Goal: Task Accomplishment & Management: Use online tool/utility

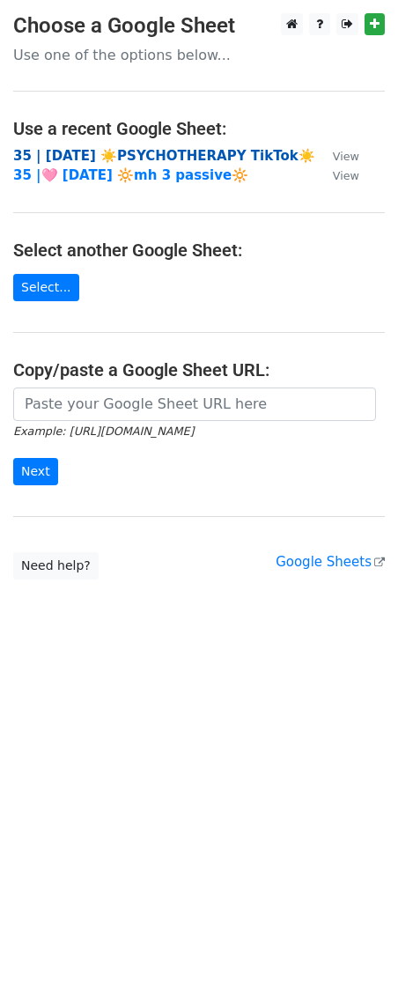
click at [136, 162] on strong "35 | [DATE] ☀️PSYCHOTHERAPY TikTok☀️" at bounding box center [164, 156] width 302 height 16
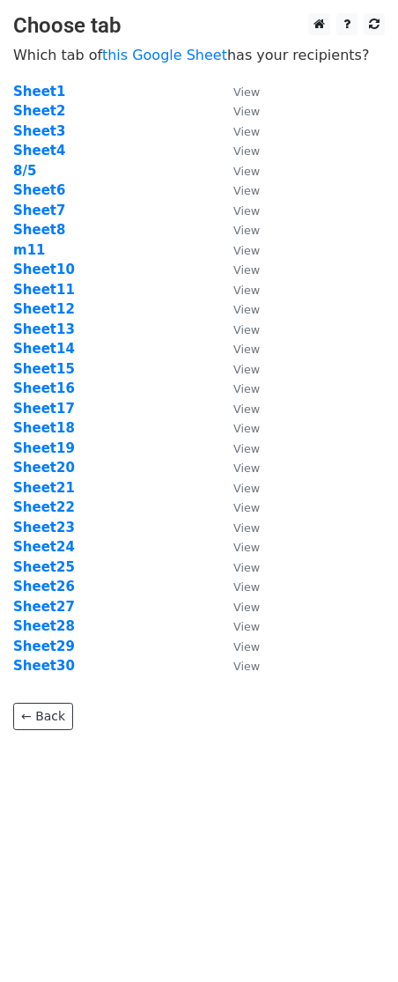
click at [113, 403] on td "Sheet17" at bounding box center [114, 409] width 203 height 20
click at [58, 349] on strong "Sheet14" at bounding box center [44, 349] width 62 height 16
click at [48, 351] on strong "Sheet14" at bounding box center [44, 349] width 62 height 16
click at [51, 351] on strong "Sheet14" at bounding box center [44, 349] width 62 height 16
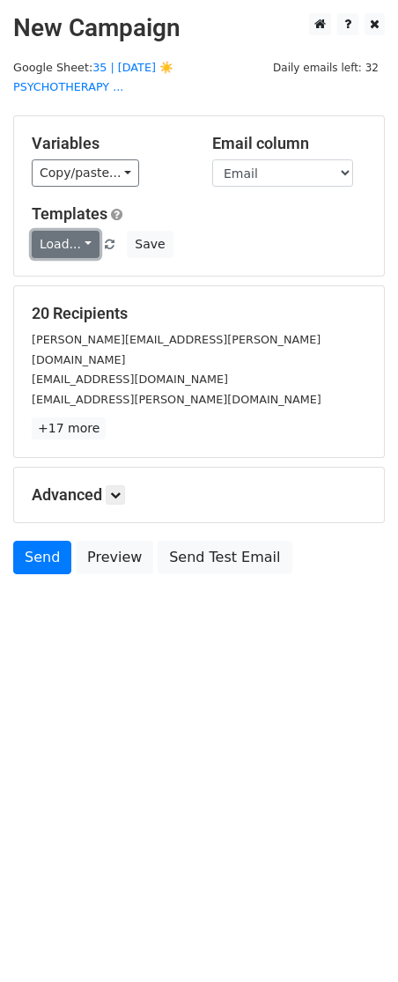
drag, startPoint x: 72, startPoint y: 225, endPoint x: 71, endPoint y: 250, distance: 24.7
click at [72, 231] on link "Load..." at bounding box center [66, 244] width 68 height 27
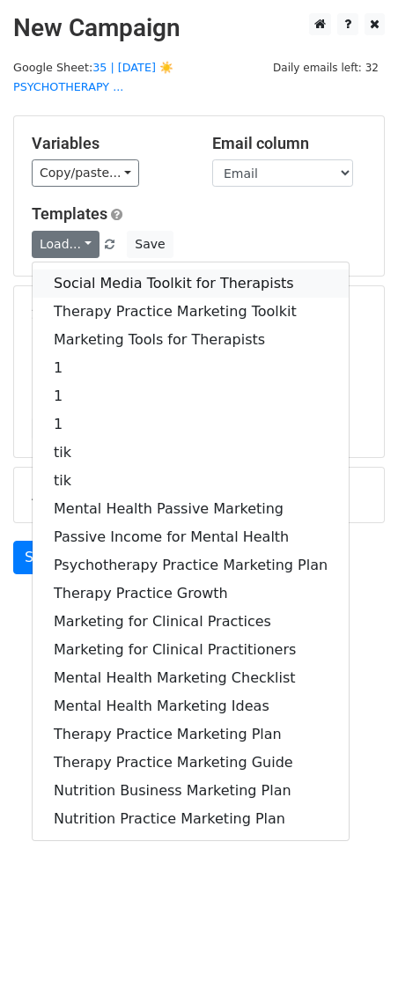
click at [72, 270] on link "Social Media Toolkit for Therapists" at bounding box center [191, 284] width 316 height 28
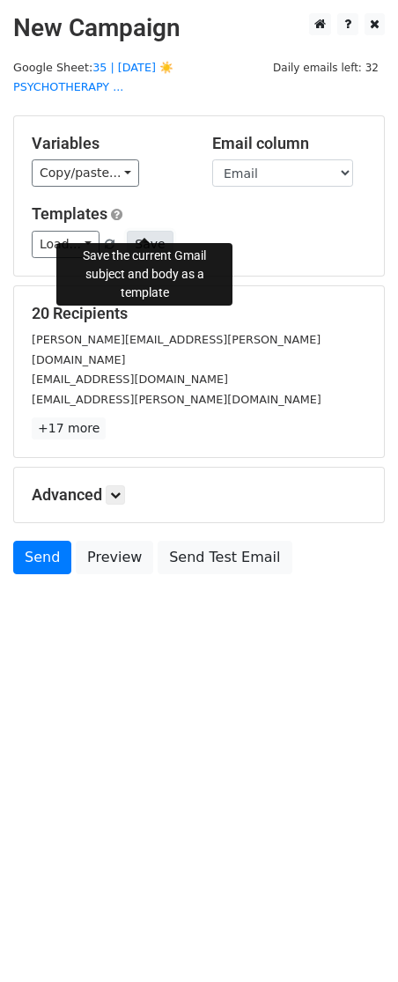
click at [158, 231] on button "Save" at bounding box center [150, 244] width 46 height 27
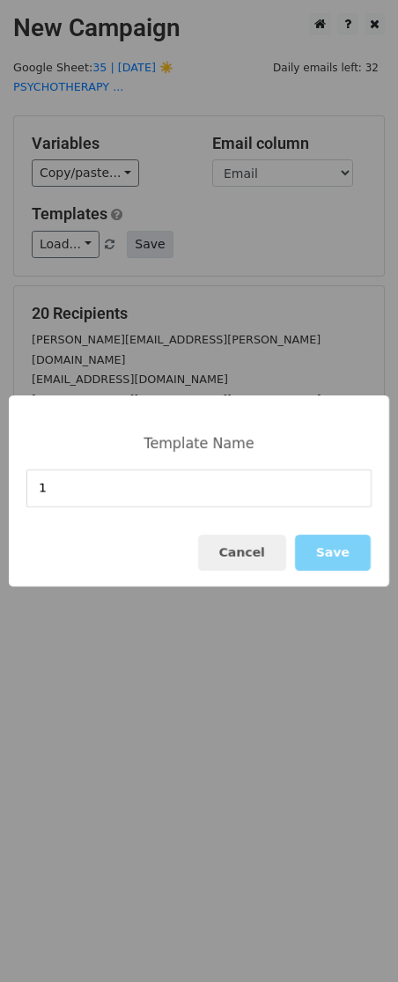
type input "1"
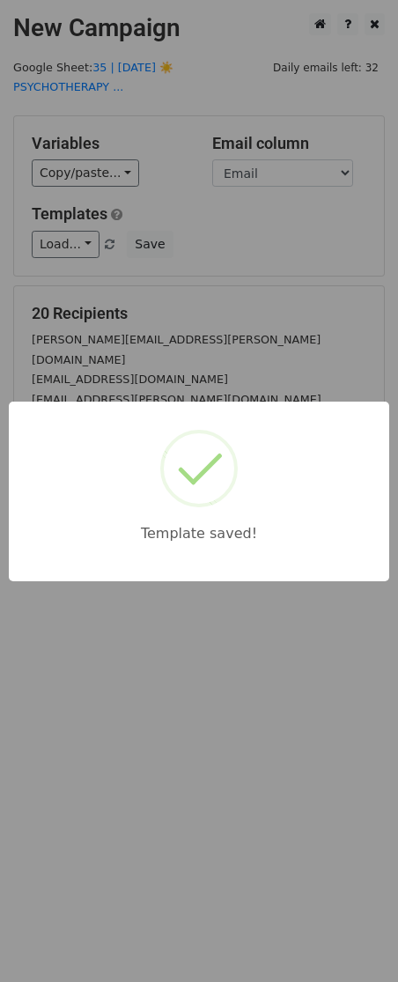
click at [273, 377] on body "New Campaign Daily emails left: 32 Google Sheet: 35 | AUG 5 ☀️PSYCHOTHERAPY ...…" at bounding box center [199, 333] width 398 height 640
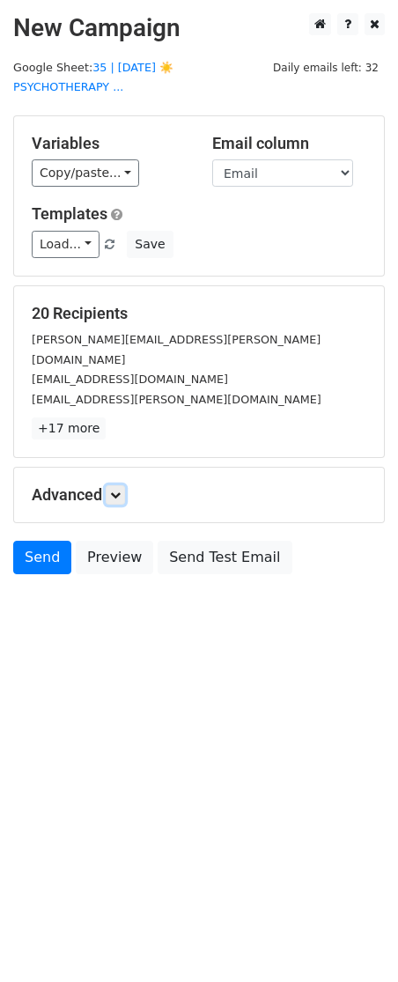
drag, startPoint x: 123, startPoint y: 459, endPoint x: 204, endPoint y: 583, distance: 148.3
click at [124, 485] on link at bounding box center [115, 494] width 19 height 19
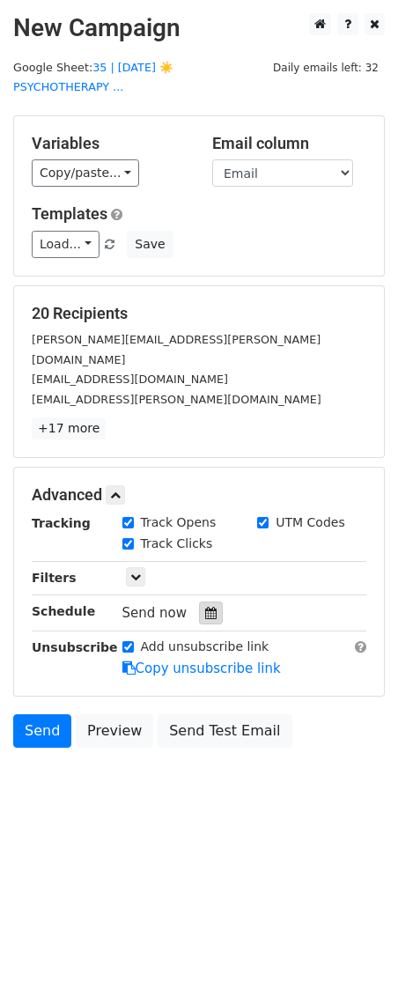
click at [205, 607] on icon at bounding box center [210, 613] width 11 height 12
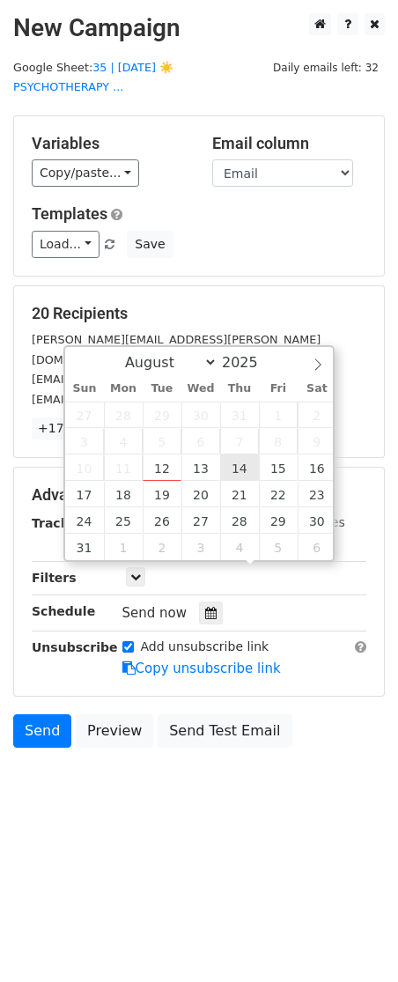
type input "2025-08-14 12:00"
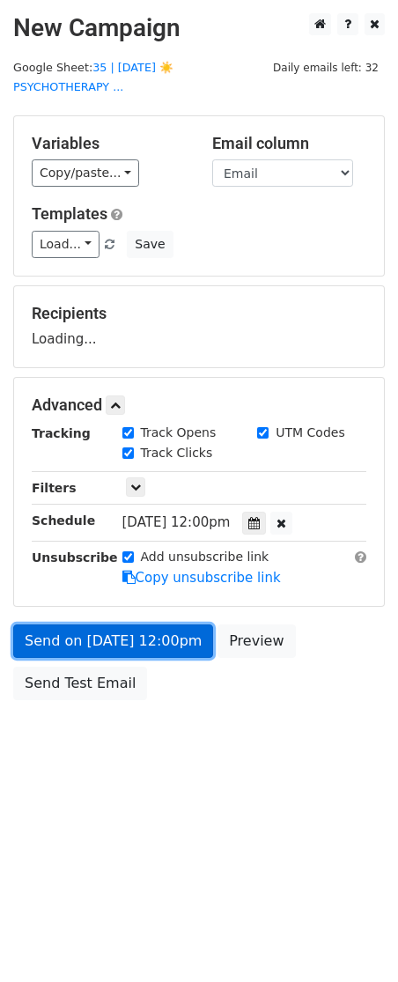
click at [159, 624] on link "Send on Aug 14 at 12:00pm" at bounding box center [113, 640] width 200 height 33
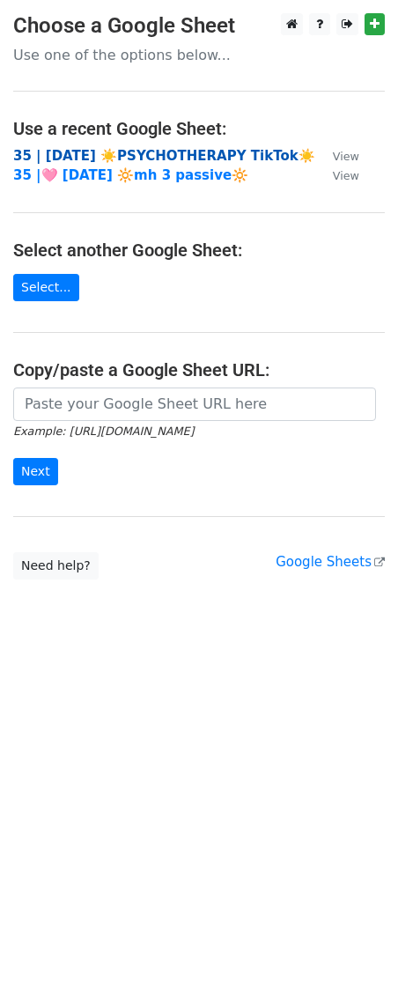
click at [145, 152] on strong "35 | AUG 5 ☀️PSYCHOTHERAPY TikTok☀️" at bounding box center [164, 156] width 302 height 16
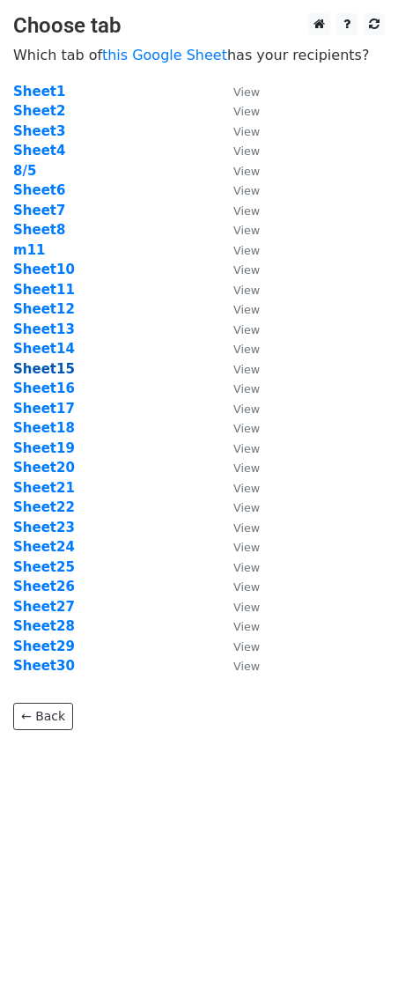
click at [62, 367] on strong "Sheet15" at bounding box center [44, 369] width 62 height 16
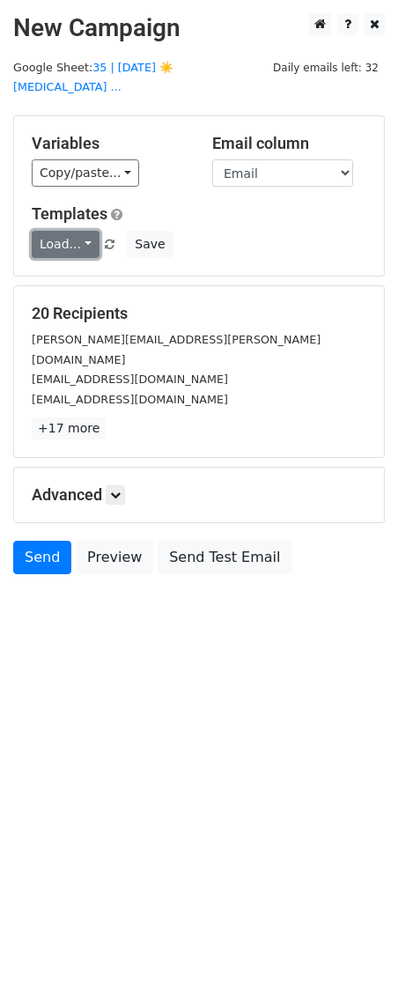
click at [54, 231] on link "Load..." at bounding box center [66, 244] width 68 height 27
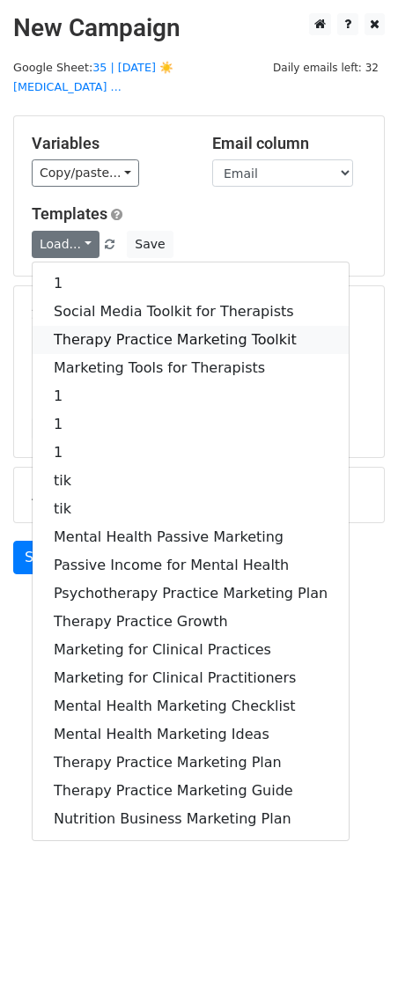
click at [60, 326] on link "Therapy Practice Marketing Toolkit" at bounding box center [191, 340] width 316 height 28
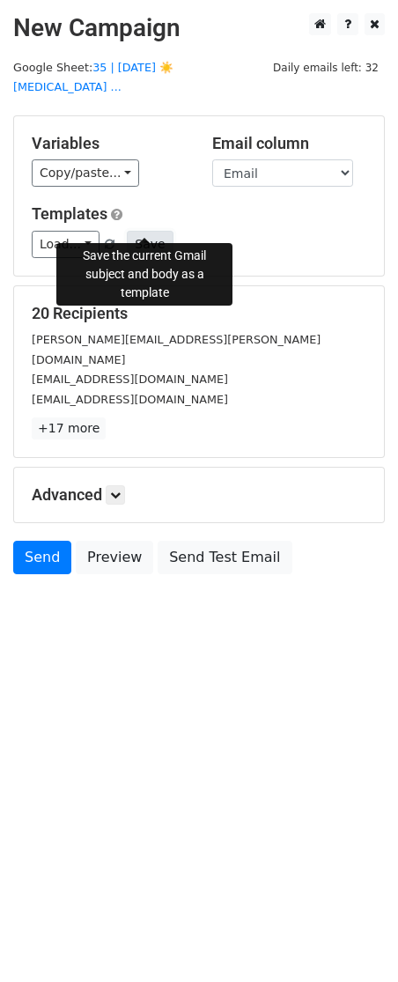
click at [158, 231] on button "Save" at bounding box center [150, 244] width 46 height 27
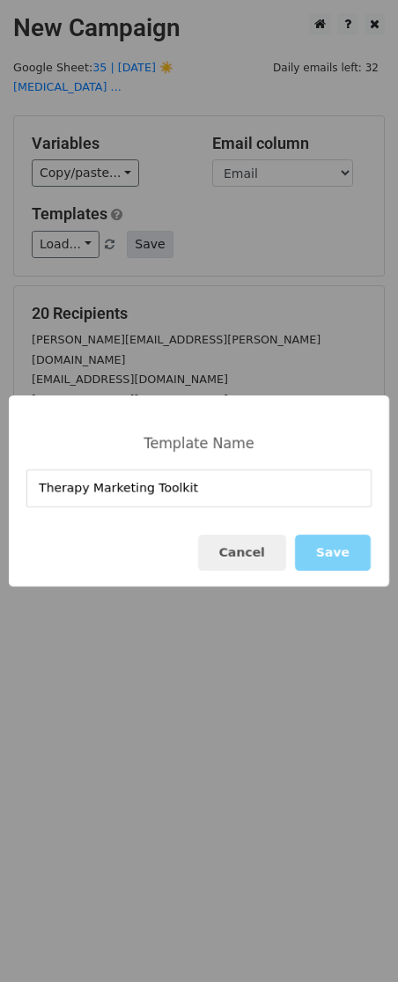
type input "Therapy Marketing Toolkit"
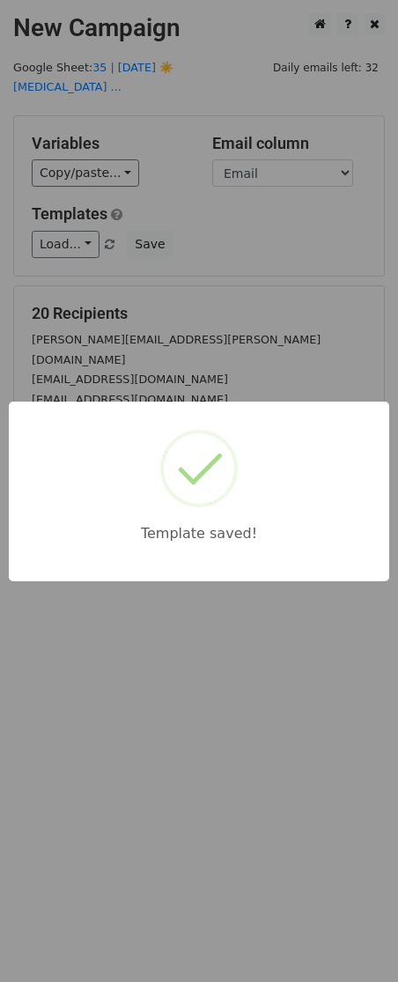
drag, startPoint x: 251, startPoint y: 250, endPoint x: 129, endPoint y: 502, distance: 279.7
click at [245, 255] on div "Template saved!" at bounding box center [199, 491] width 398 height 982
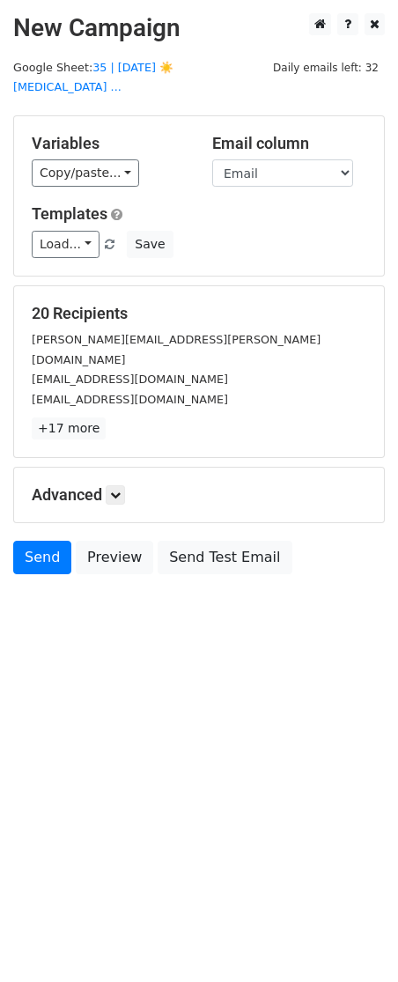
click at [154, 75] on main "New Campaign Daily emails left: 32 Google Sheet: 35 | AUG 5 ☀️PSYCHOTHERAPY ...…" at bounding box center [199, 298] width 398 height 570
click at [233, 49] on main "New Campaign Daily emails left: 32 Google Sheet: 35 | AUG 5 ☀️PSYCHOTHERAPY ...…" at bounding box center [199, 298] width 398 height 570
click at [223, 58] on main "New Campaign Daily emails left: 32 Google Sheet: 35 | AUG 5 ☀️PSYCHOTHERAPY ...…" at bounding box center [199, 298] width 398 height 570
click at [174, 66] on link "35 | [DATE] ☀️PSYCHOTHERAPY ..." at bounding box center [93, 77] width 160 height 33
click at [125, 485] on link at bounding box center [115, 494] width 19 height 19
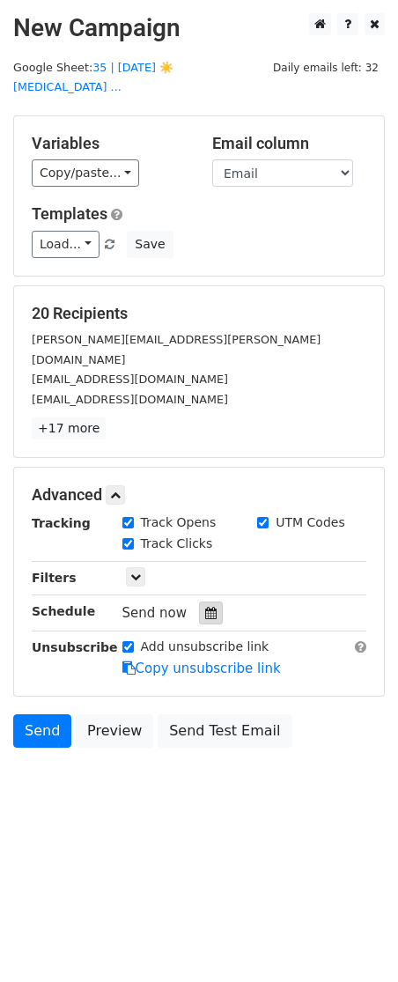
click at [199, 602] on div at bounding box center [211, 613] width 24 height 23
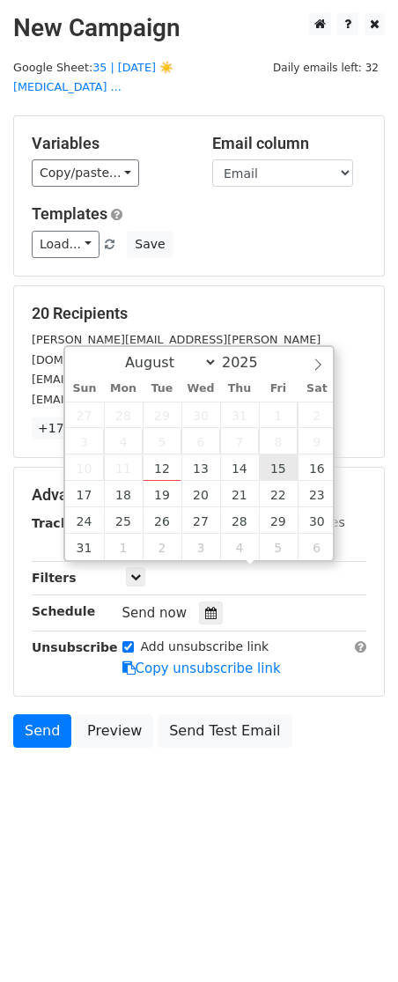
type input "2025-08-15 12:00"
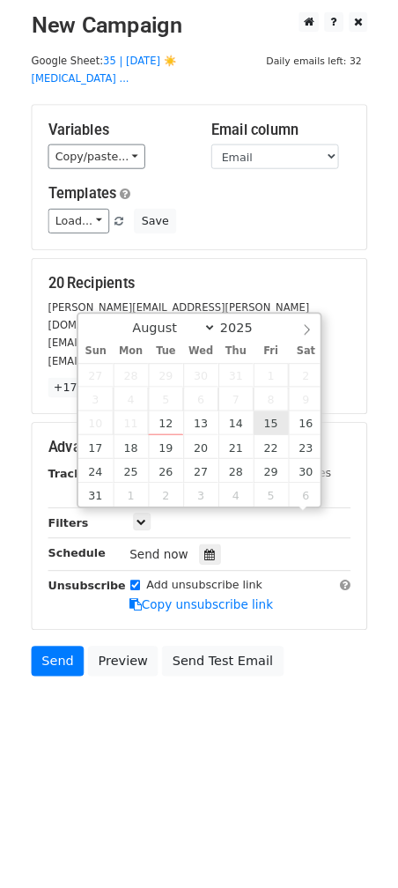
scroll to position [1, 0]
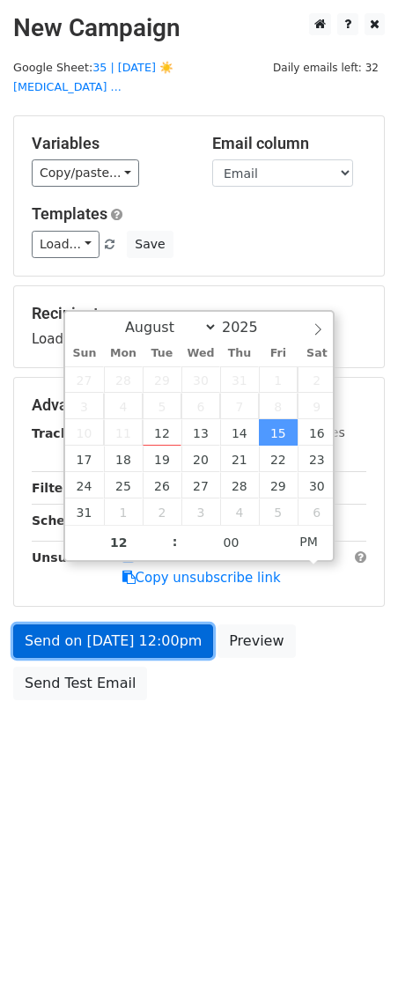
click at [120, 624] on link "Send on Aug 15 at 12:00pm" at bounding box center [113, 640] width 200 height 33
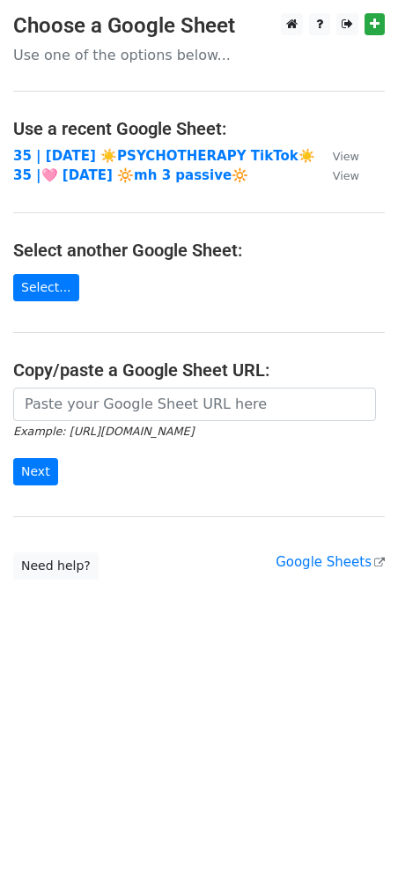
click at [153, 146] on td "35 | [DATE] ☀️PSYCHOTHERAPY TikTok☀️" at bounding box center [164, 156] width 302 height 20
click at [127, 150] on strong "35 | [DATE] ☀️PSYCHOTHERAPY TikTok☀️" at bounding box center [164, 156] width 302 height 16
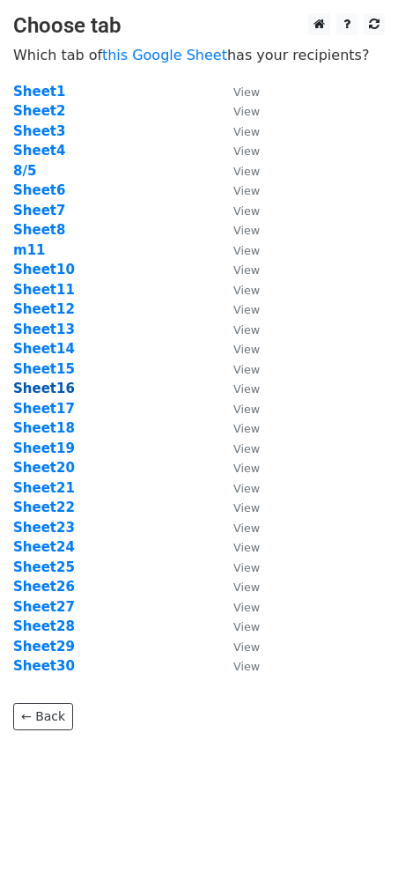
click at [57, 390] on strong "Sheet16" at bounding box center [44, 389] width 62 height 16
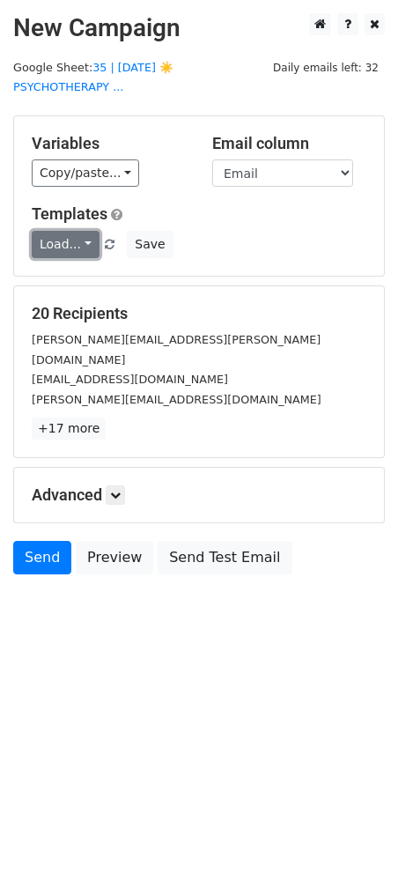
click at [76, 231] on link "Load..." at bounding box center [66, 244] width 68 height 27
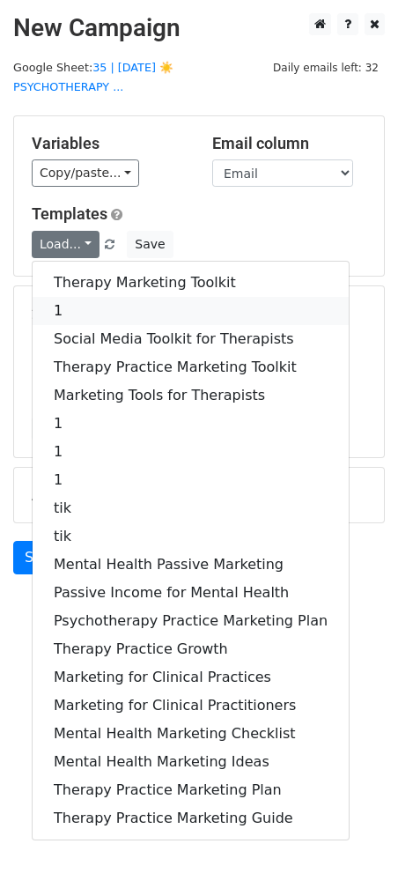
click at [78, 297] on link "1" at bounding box center [191, 311] width 316 height 28
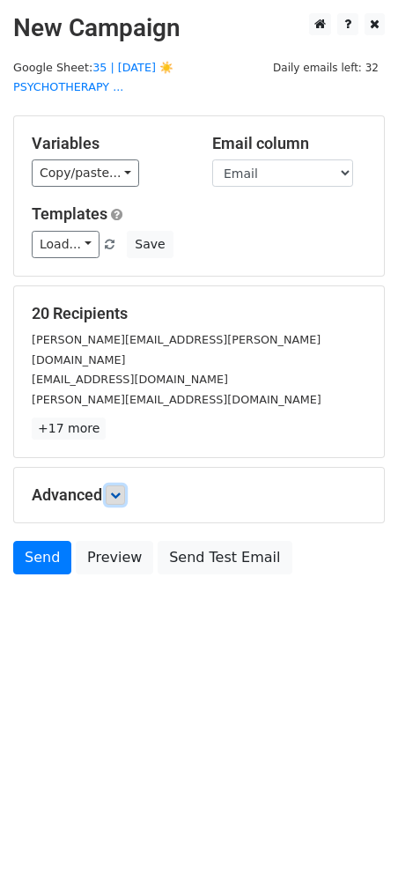
click at [117, 490] on icon at bounding box center [115, 495] width 11 height 11
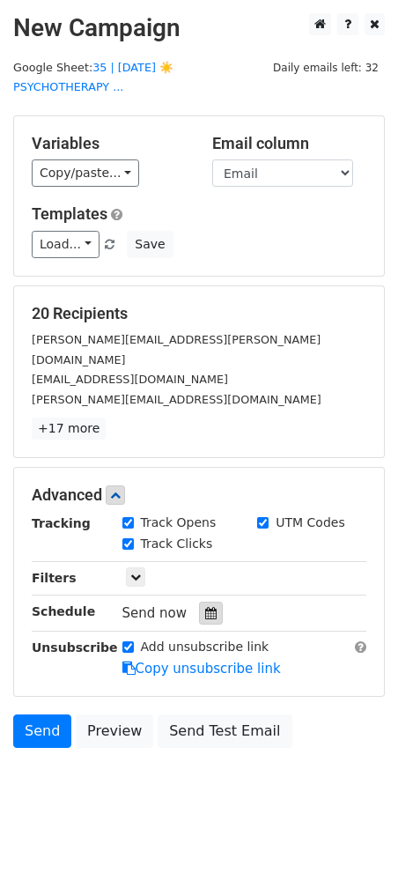
click at [205, 607] on icon at bounding box center [210, 613] width 11 height 12
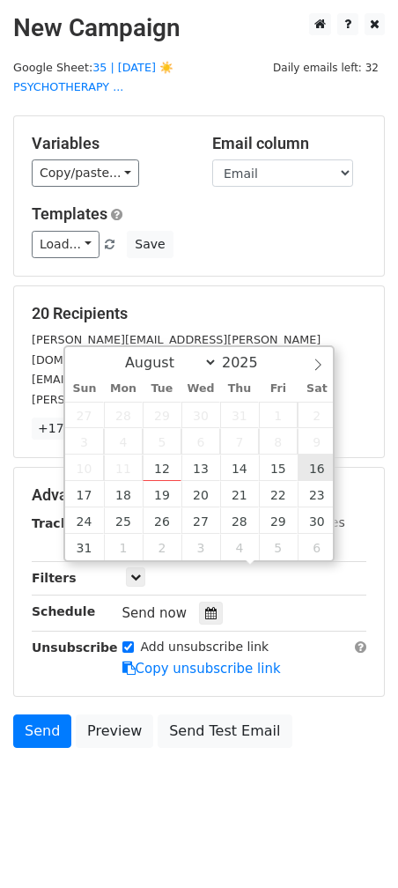
type input "2025-08-16 12:00"
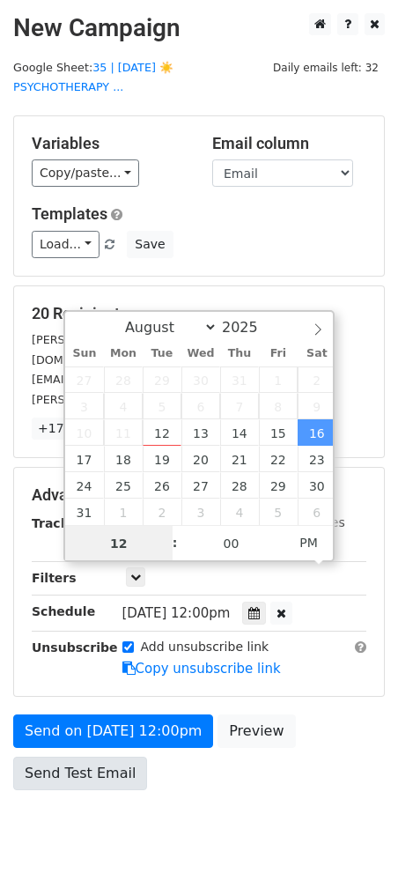
type input "1"
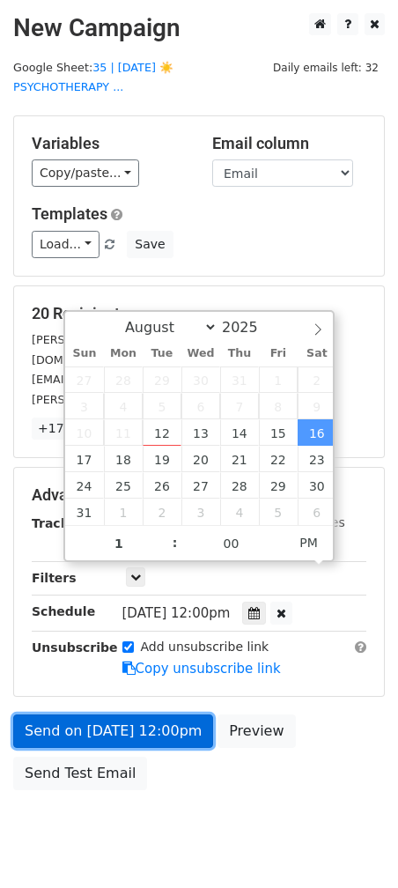
type input "2025-08-16 13:00"
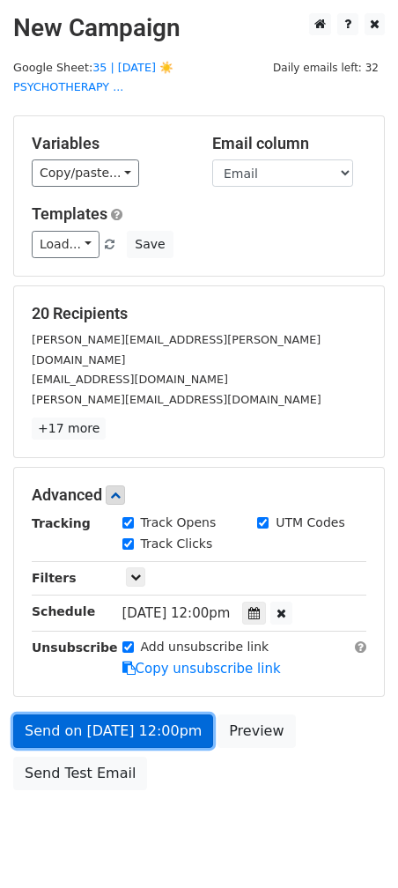
click at [68, 714] on link "Send on Aug 16 at 12:00pm" at bounding box center [113, 730] width 200 height 33
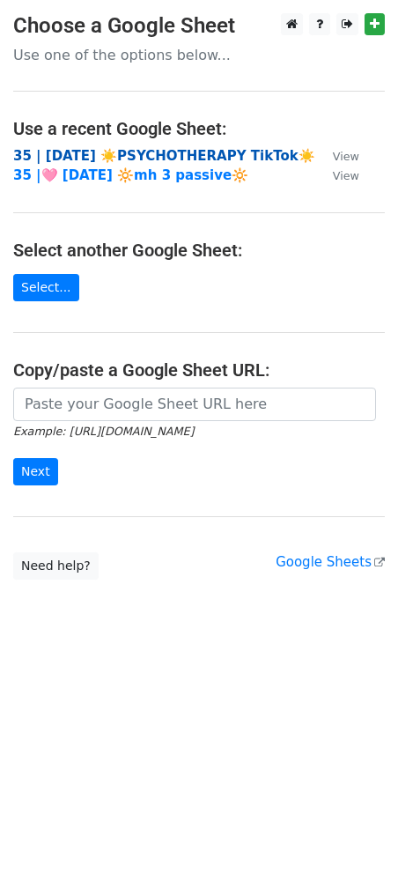
click at [177, 154] on strong "35 | [DATE] ☀️PSYCHOTHERAPY TikTok☀️" at bounding box center [164, 156] width 302 height 16
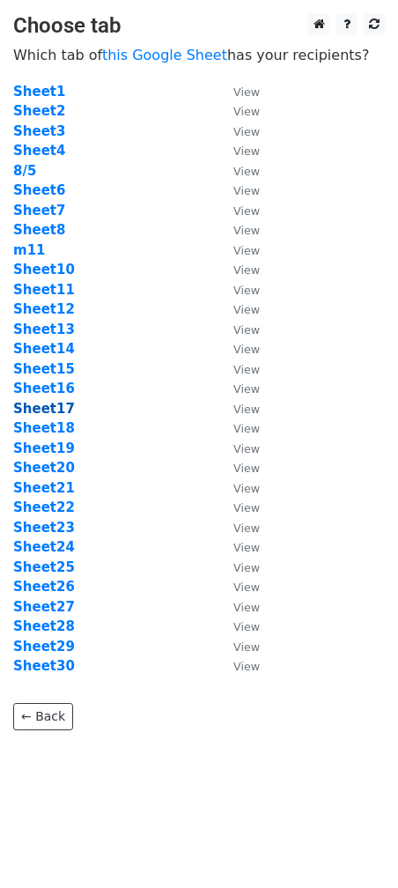
click at [39, 406] on strong "Sheet17" at bounding box center [44, 409] width 62 height 16
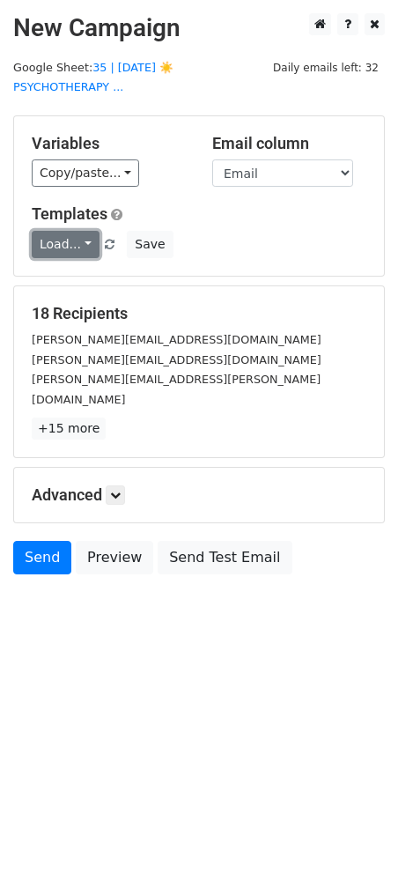
click at [50, 231] on link "Load..." at bounding box center [66, 244] width 68 height 27
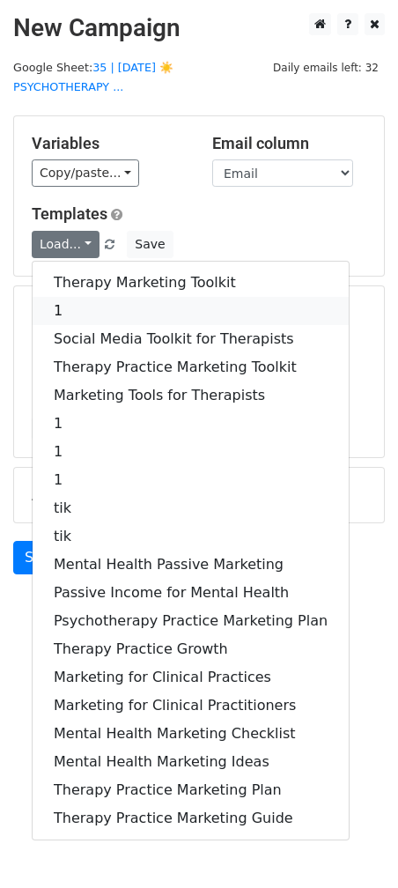
click at [72, 297] on link "1" at bounding box center [191, 311] width 316 height 28
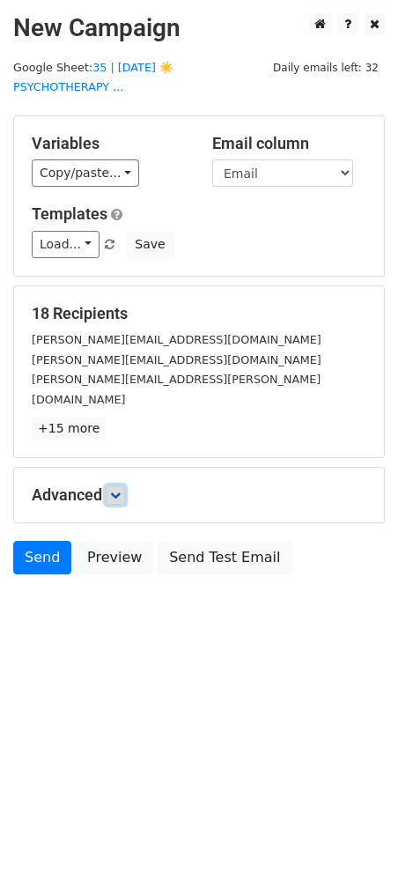
click at [116, 485] on link at bounding box center [115, 494] width 19 height 19
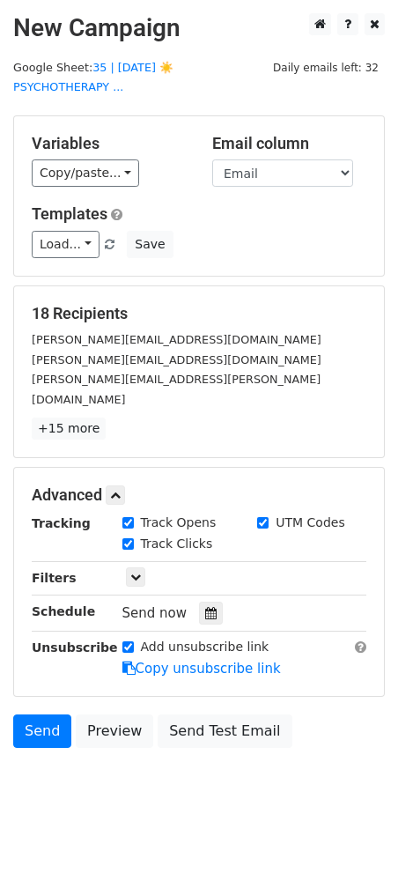
click at [201, 584] on div "Tracking Track Opens UTM Codes Track Clicks Filters Only include spreadsheet ro…" at bounding box center [199, 596] width 335 height 165
click at [205, 607] on icon at bounding box center [210, 613] width 11 height 12
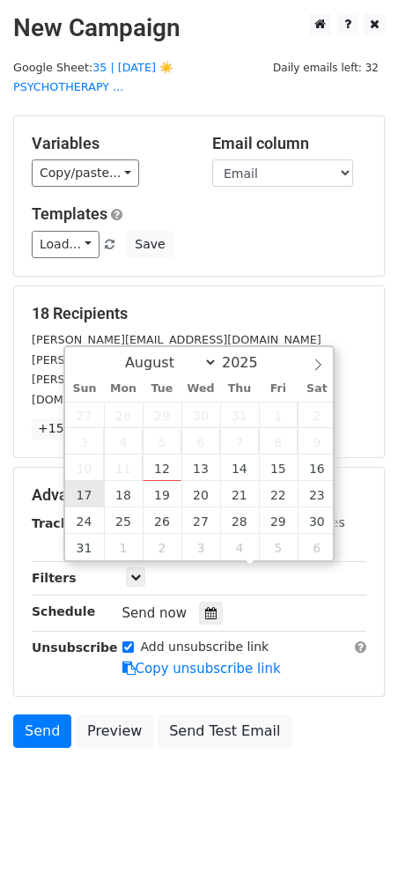
type input "2025-08-17 12:00"
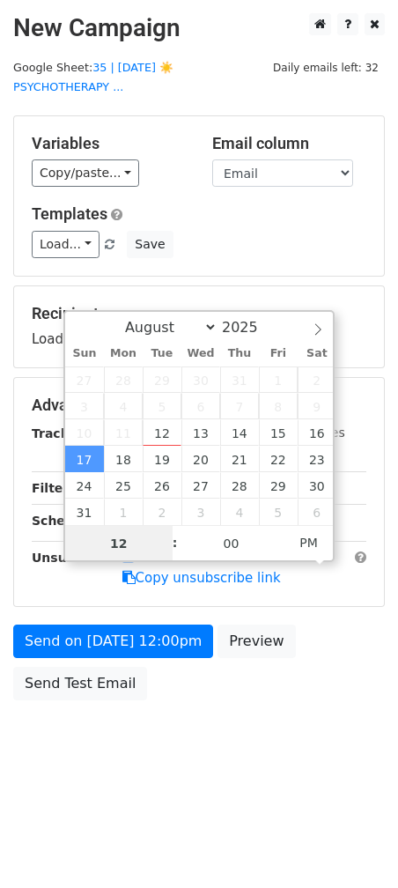
type input "1"
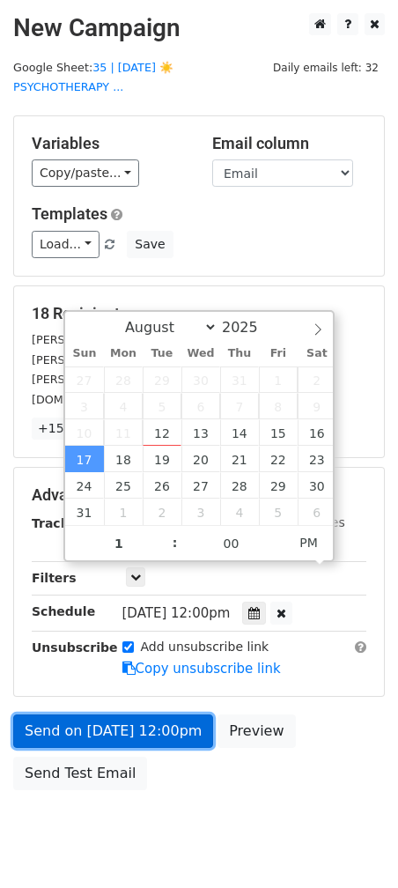
type input "2025-08-17 13:00"
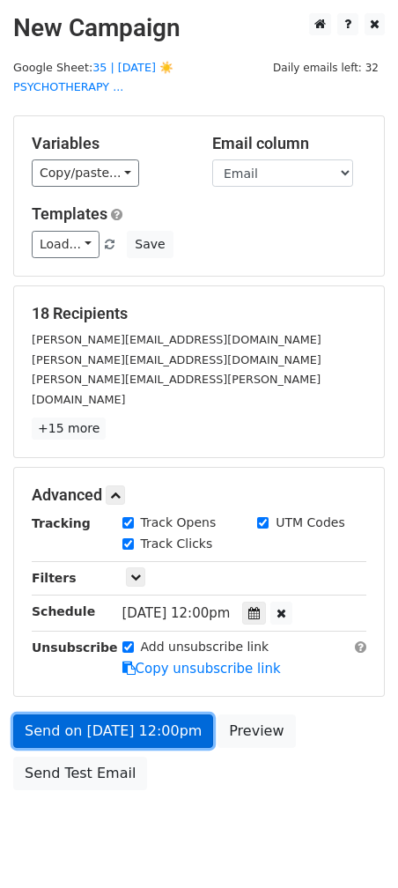
click at [101, 714] on link "Send on Aug 17 at 12:00pm" at bounding box center [113, 730] width 200 height 33
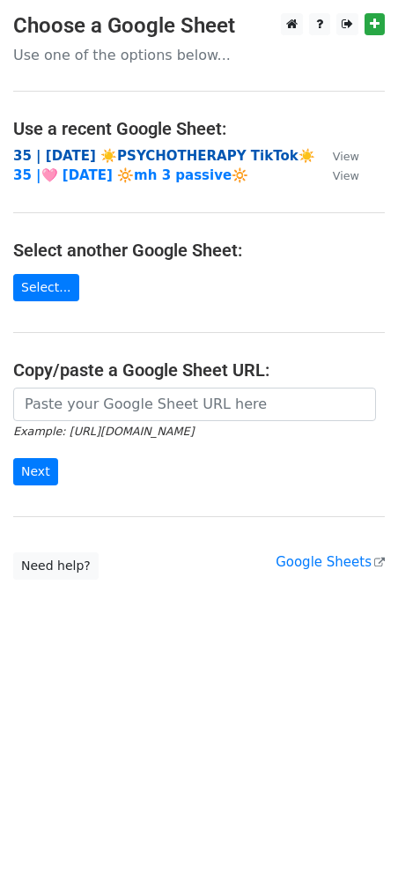
click at [122, 156] on strong "35 | [DATE] ☀️PSYCHOTHERAPY TikTok☀️" at bounding box center [164, 156] width 302 height 16
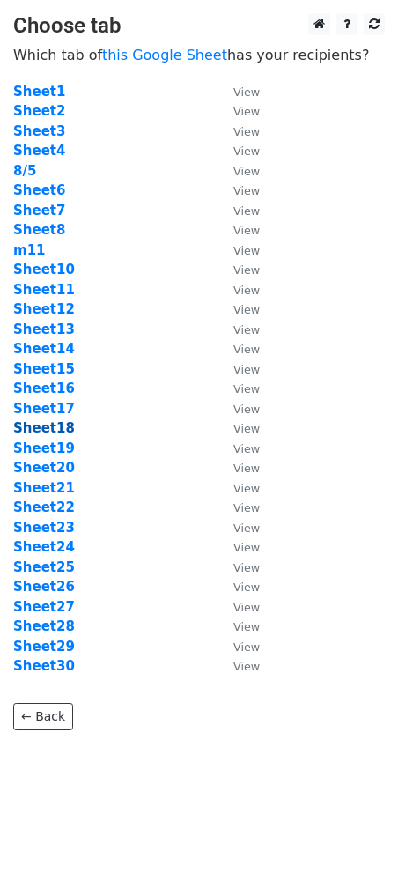
click at [44, 429] on strong "Sheet18" at bounding box center [44, 428] width 62 height 16
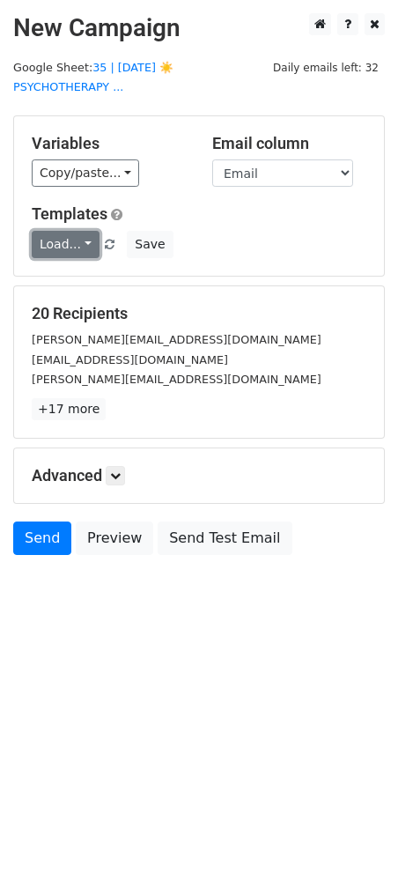
click at [79, 231] on link "Load..." at bounding box center [66, 244] width 68 height 27
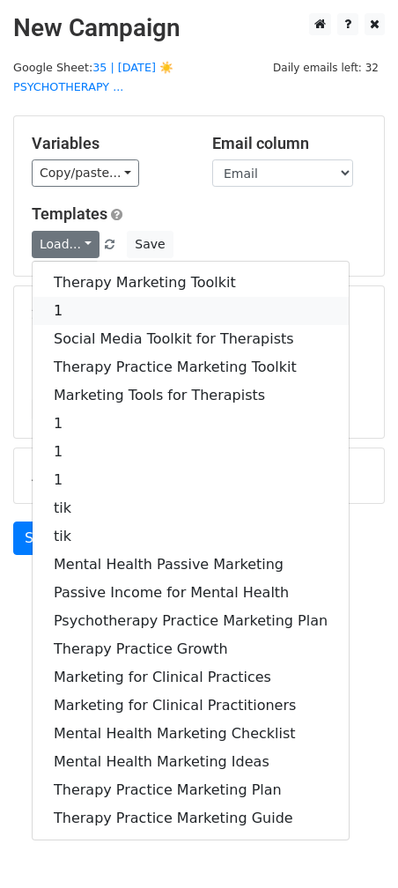
click at [82, 297] on link "1" at bounding box center [191, 311] width 316 height 28
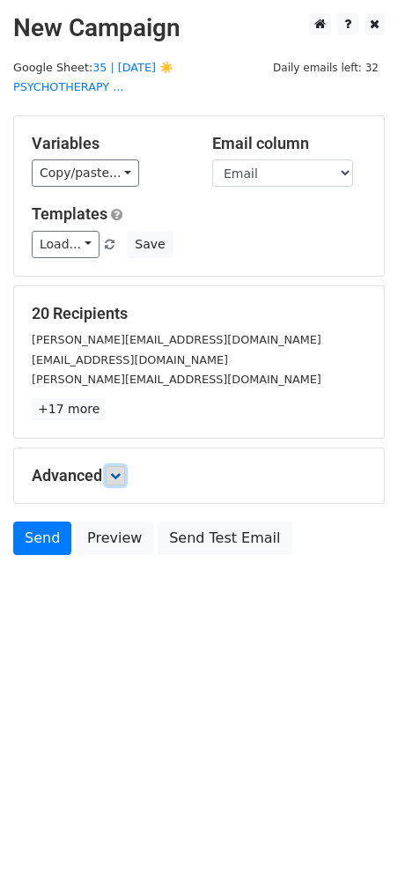
click at [118, 470] on icon at bounding box center [115, 475] width 11 height 11
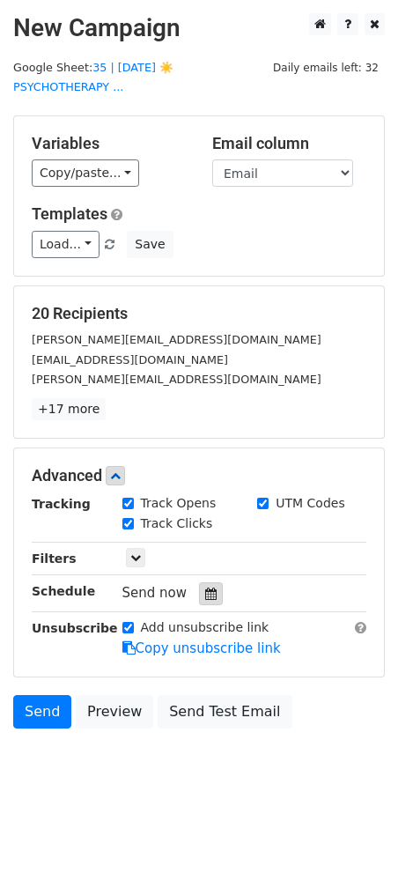
click at [205, 587] on icon at bounding box center [210, 593] width 11 height 12
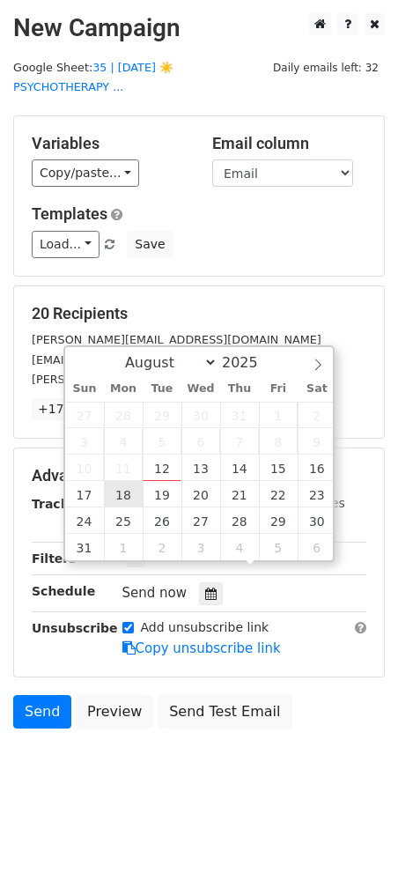
type input "[DATE] 12:00"
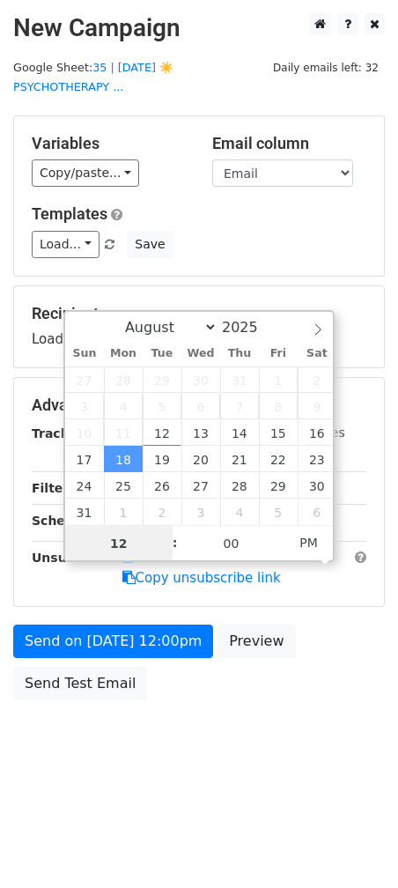
type input "1"
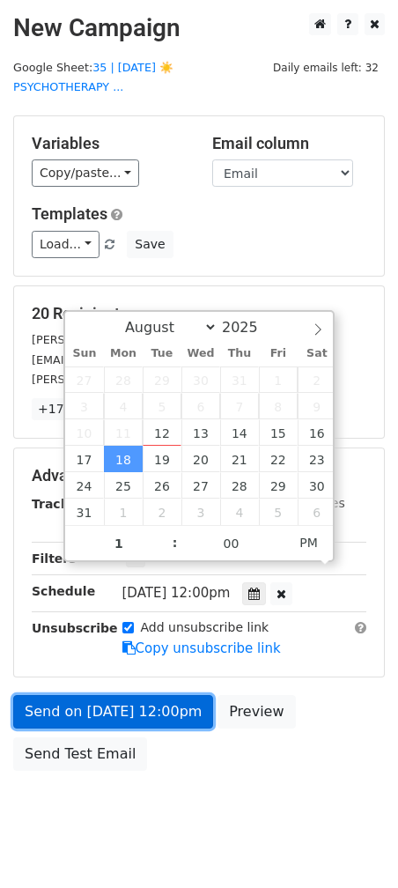
type input "2025-08-18 13:00"
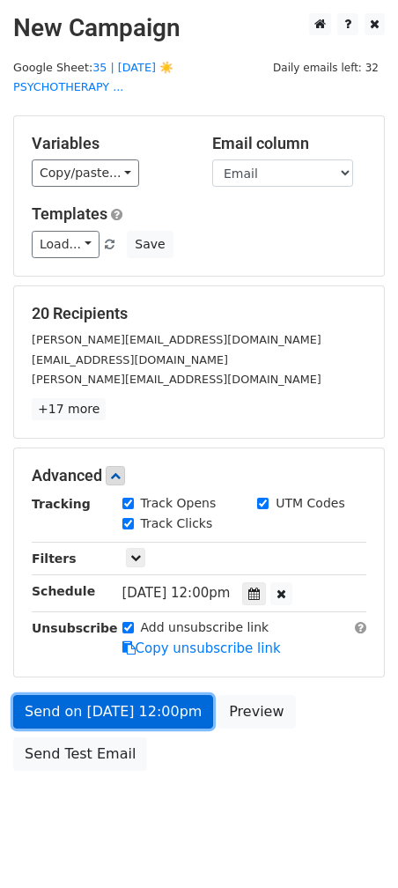
drag, startPoint x: 120, startPoint y: 691, endPoint x: 18, endPoint y: 664, distance: 105.5
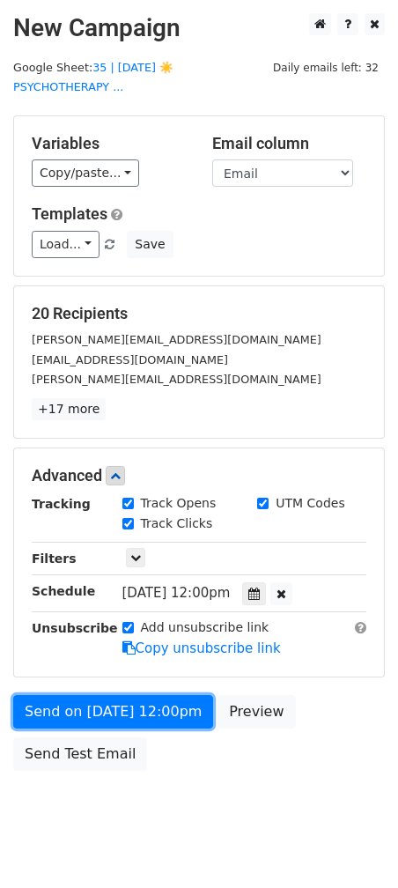
click at [120, 695] on link "Send on Aug 18 at 12:00pm" at bounding box center [113, 711] width 200 height 33
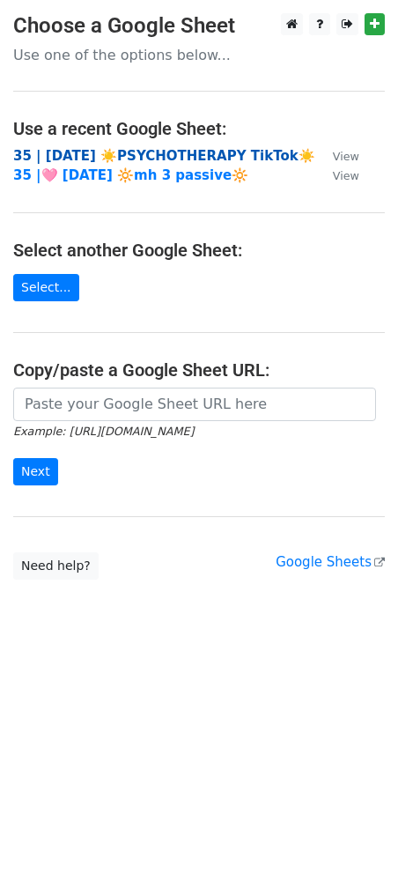
click at [144, 159] on strong "35 | [DATE] ☀️PSYCHOTHERAPY TikTok☀️" at bounding box center [164, 156] width 302 height 16
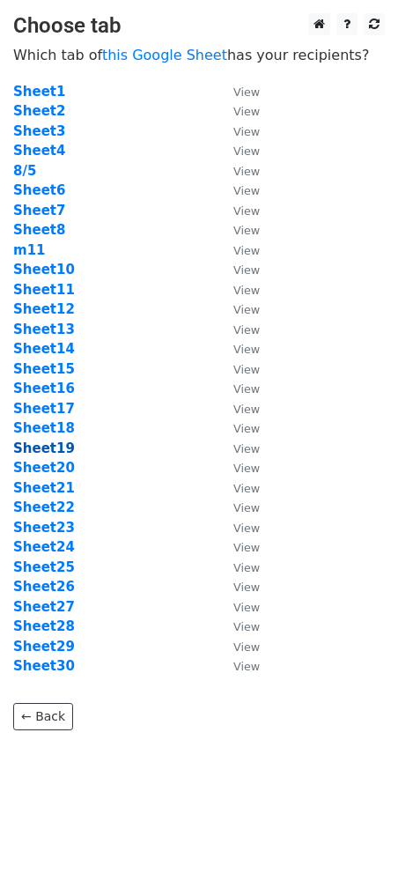
click at [53, 442] on strong "Sheet19" at bounding box center [44, 448] width 62 height 16
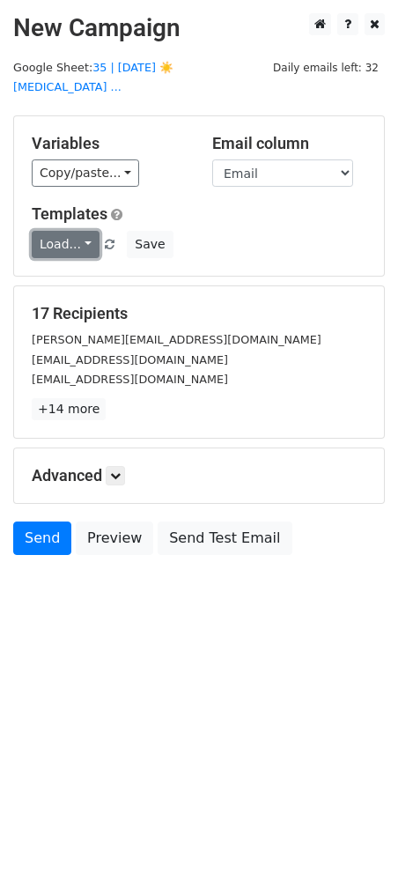
click at [59, 231] on link "Load..." at bounding box center [66, 244] width 68 height 27
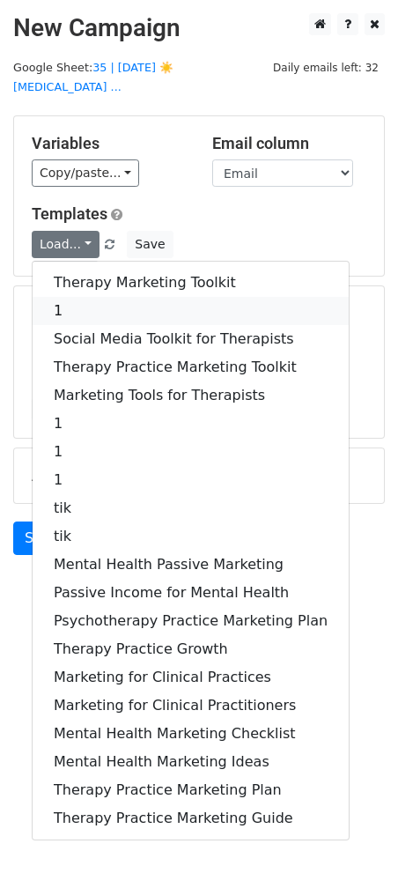
click at [66, 297] on link "1" at bounding box center [191, 311] width 316 height 28
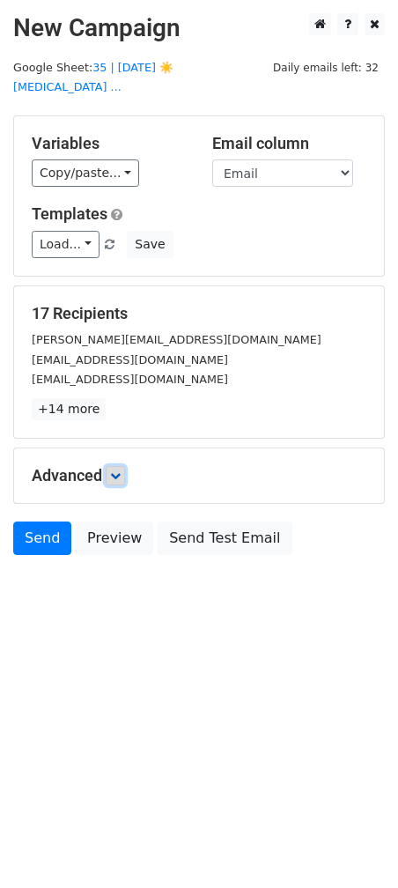
click at [122, 466] on link at bounding box center [115, 475] width 19 height 19
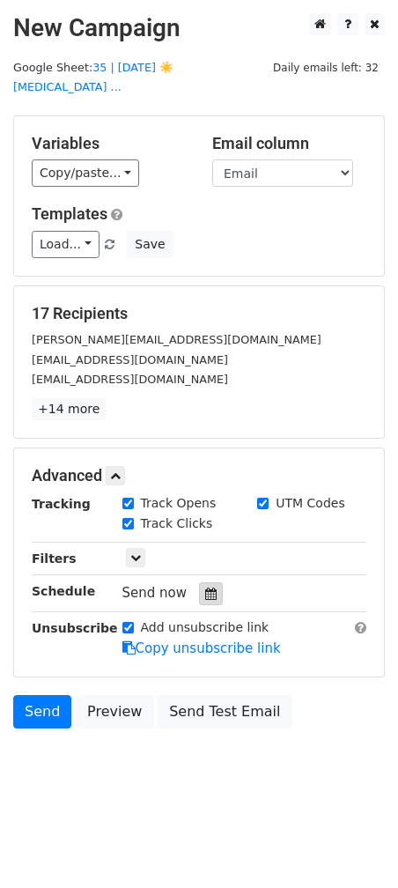
click at [211, 582] on div at bounding box center [211, 593] width 24 height 23
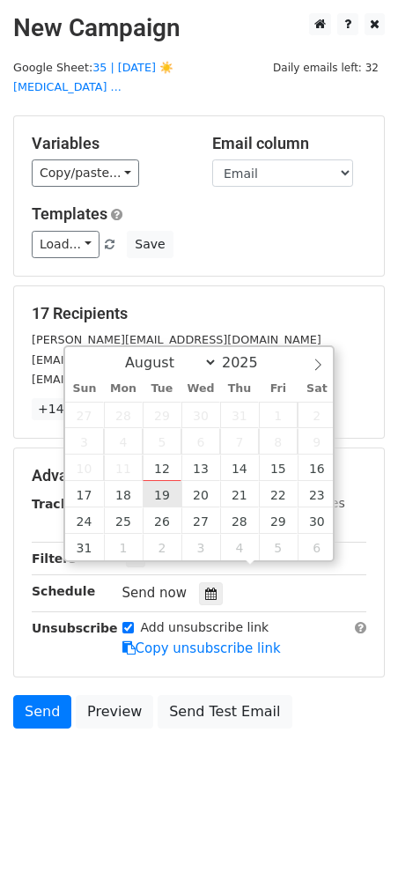
type input "2025-08-19 12:00"
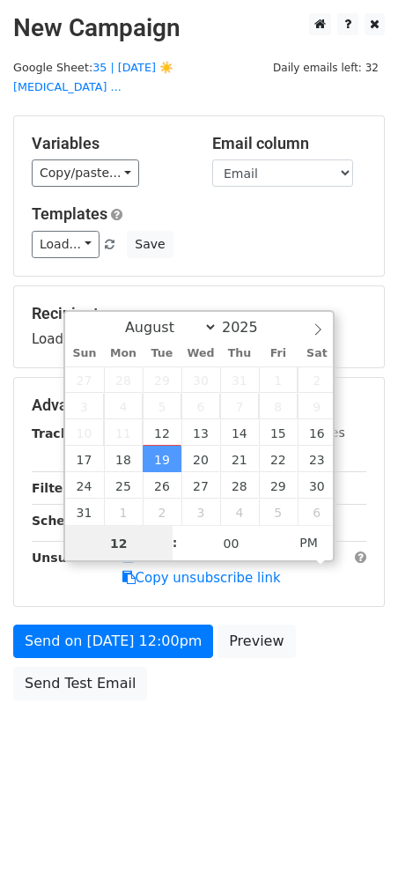
type input "1"
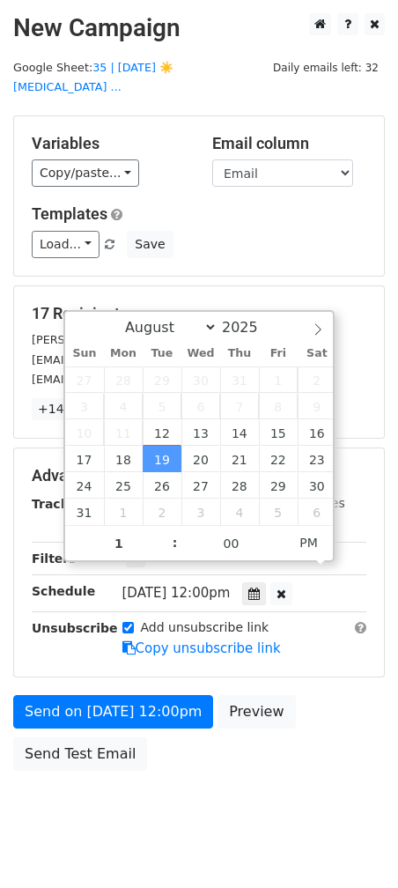
type input "2025-08-19 13:00"
click at [115, 669] on form "Variables Copy/paste... {{Name}} {{Email}} Email column Name Email Templates Lo…" at bounding box center [199, 447] width 372 height 664
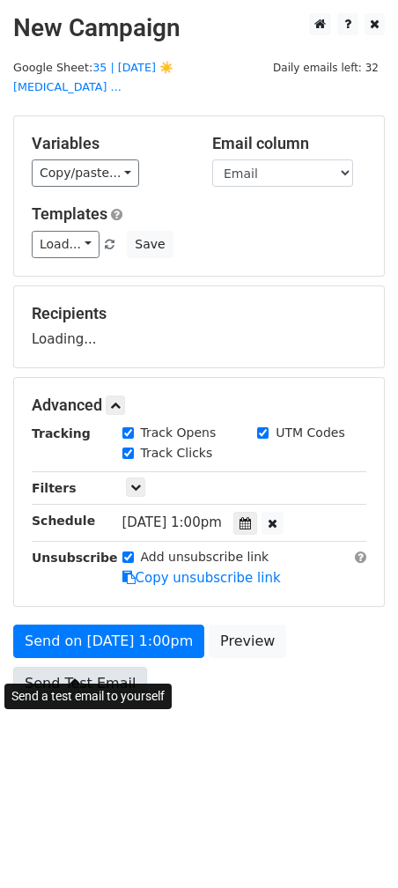
click at [102, 673] on link "Send Test Email" at bounding box center [80, 683] width 134 height 33
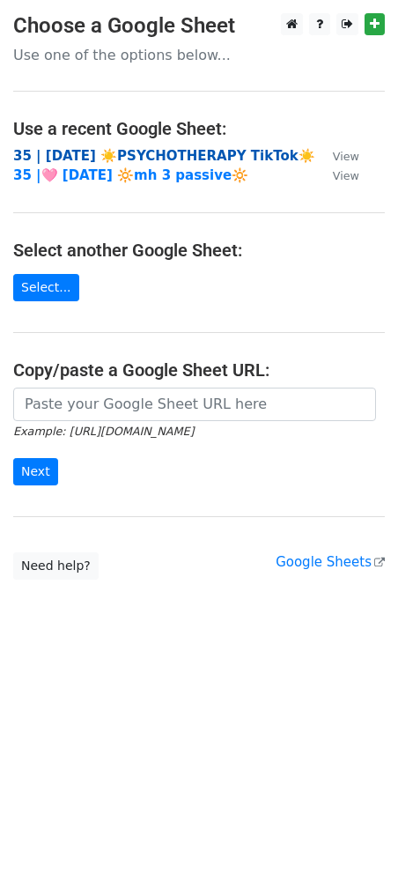
click at [137, 148] on strong "35 | [DATE] ☀️PSYCHOTHERAPY TikTok☀️" at bounding box center [164, 156] width 302 height 16
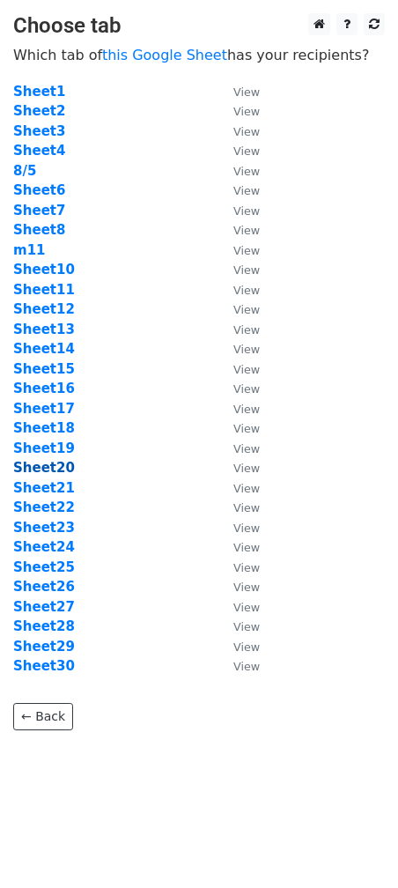
click at [56, 467] on strong "Sheet20" at bounding box center [44, 468] width 62 height 16
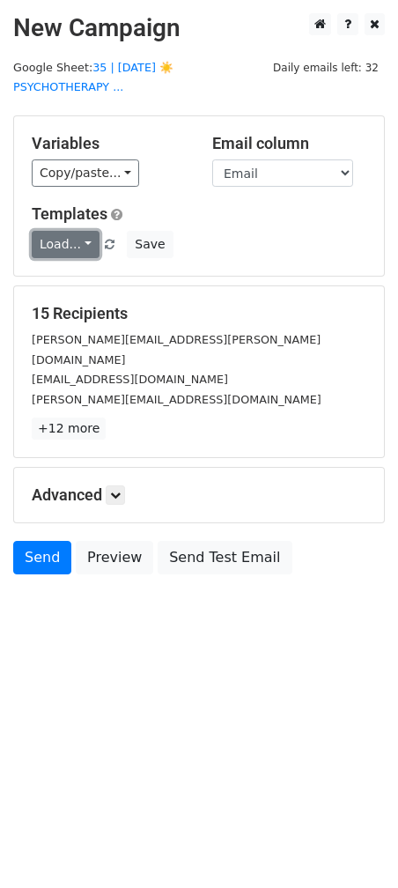
click at [74, 236] on link "Load..." at bounding box center [66, 244] width 68 height 27
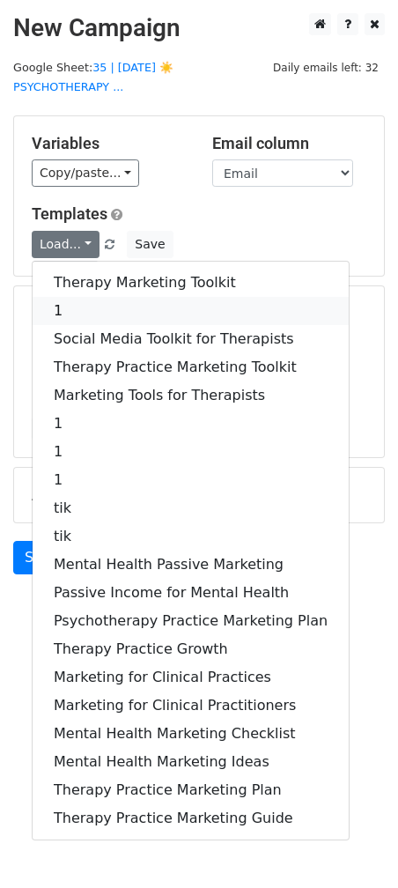
click at [71, 297] on link "1" at bounding box center [191, 311] width 316 height 28
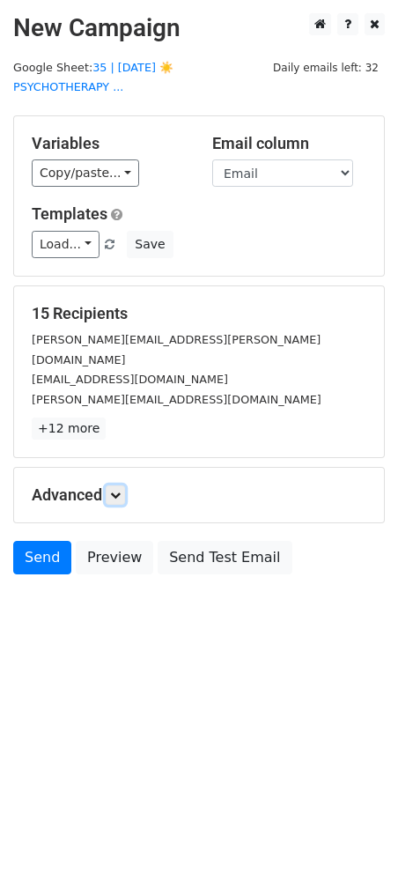
drag, startPoint x: 122, startPoint y: 460, endPoint x: 158, endPoint y: 505, distance: 57.6
click at [122, 485] on link at bounding box center [115, 494] width 19 height 19
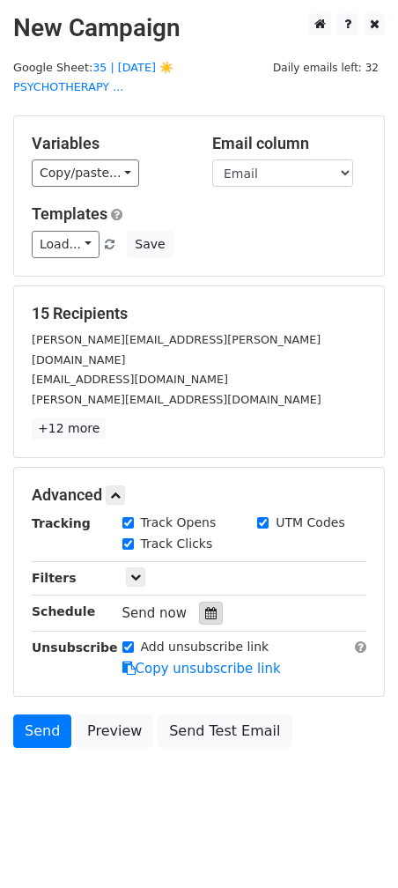
click at [205, 607] on icon at bounding box center [210, 613] width 11 height 12
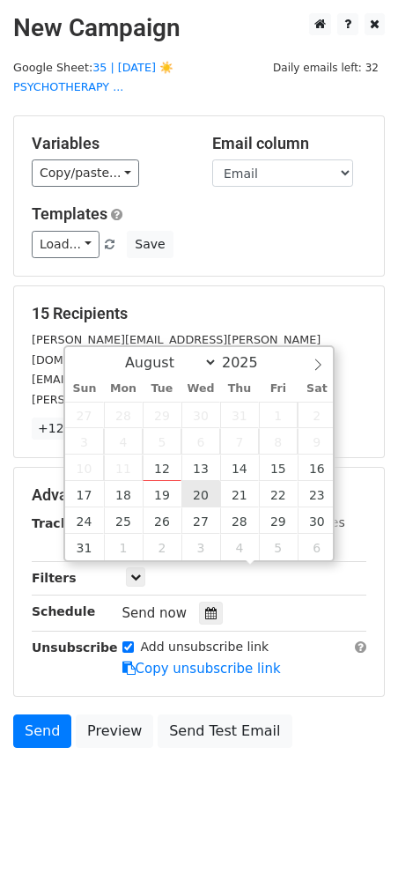
type input "[DATE] 12:00"
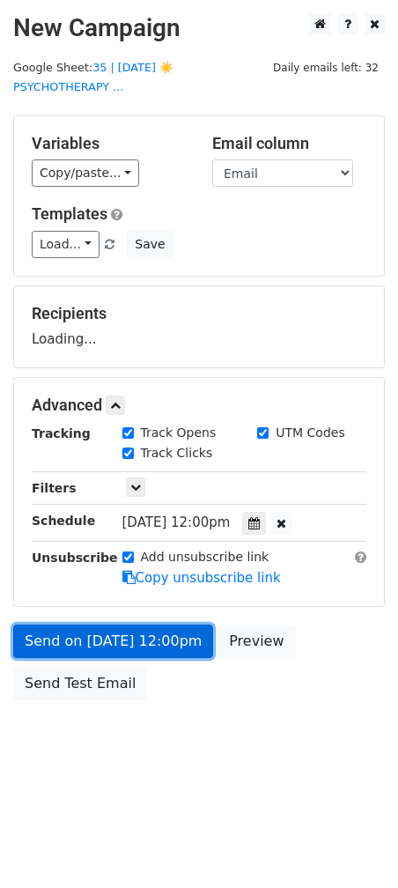
click at [155, 624] on link "Send on [DATE] 12:00pm" at bounding box center [113, 640] width 200 height 33
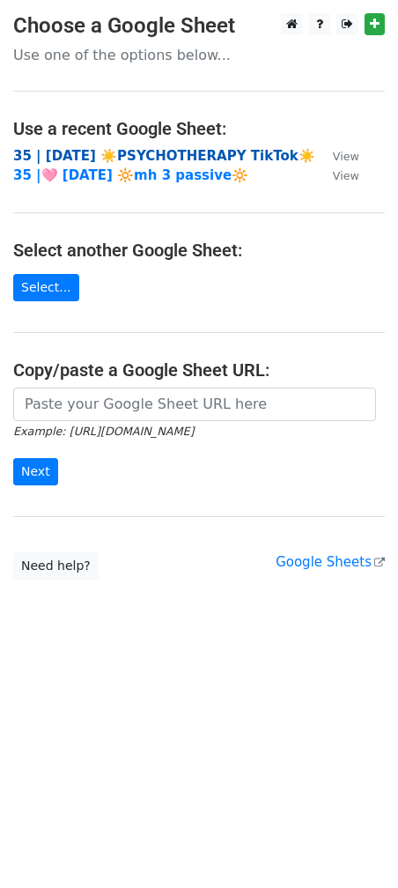
click at [127, 155] on strong "35 | [DATE] ☀️PSYCHOTHERAPY TikTok☀️" at bounding box center [164, 156] width 302 height 16
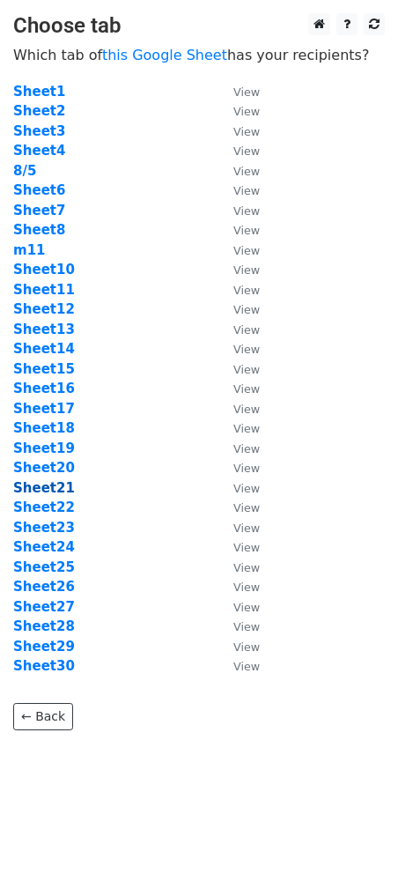
click at [63, 486] on strong "Sheet21" at bounding box center [44, 488] width 62 height 16
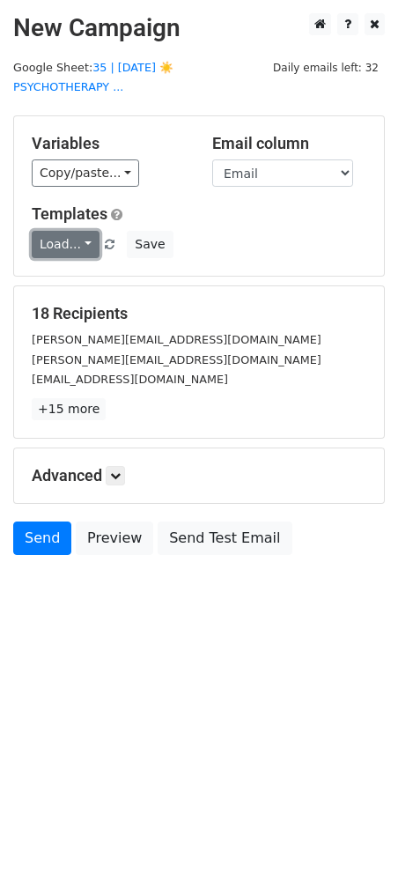
click at [82, 231] on link "Load..." at bounding box center [66, 244] width 68 height 27
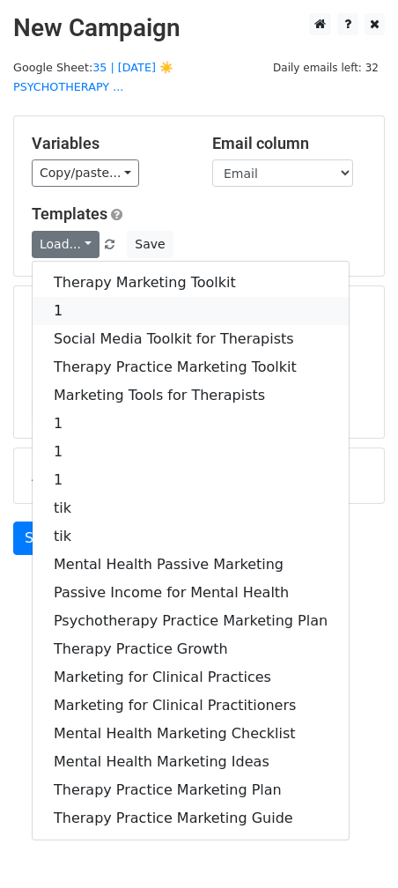
click at [100, 303] on link "1" at bounding box center [191, 311] width 316 height 28
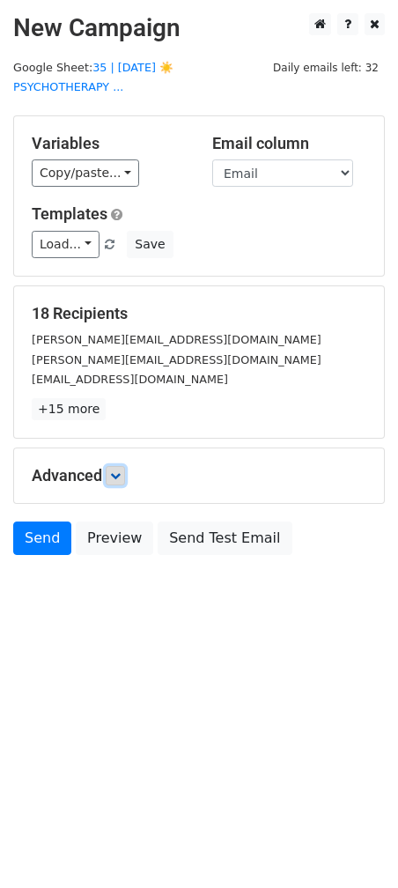
click at [121, 470] on icon at bounding box center [115, 475] width 11 height 11
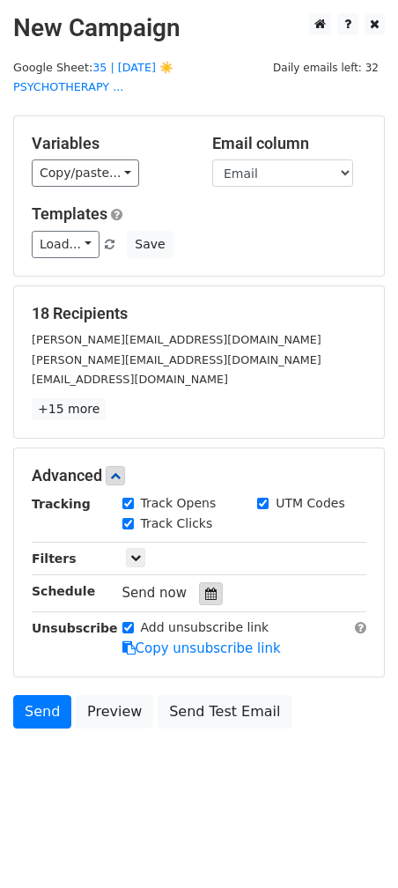
click at [199, 582] on div at bounding box center [211, 593] width 24 height 23
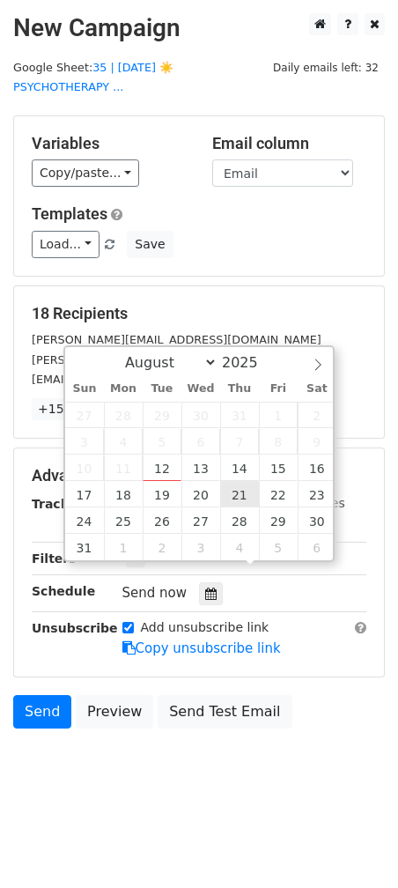
type input "[DATE] 12:00"
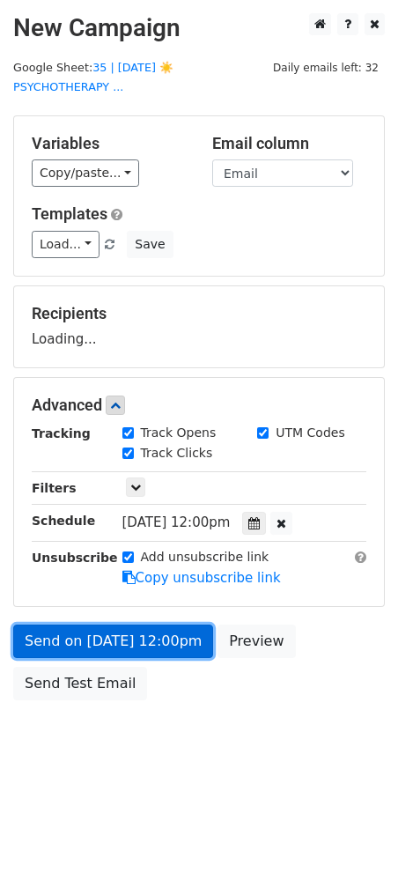
click at [158, 624] on link "Send on [DATE] 12:00pm" at bounding box center [113, 640] width 200 height 33
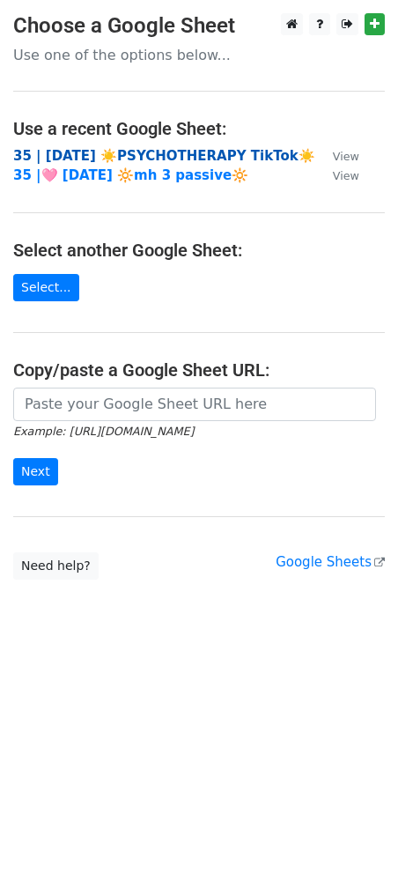
click at [174, 159] on strong "35 | AUG 5 ☀️PSYCHOTHERAPY TikTok☀️" at bounding box center [164, 156] width 302 height 16
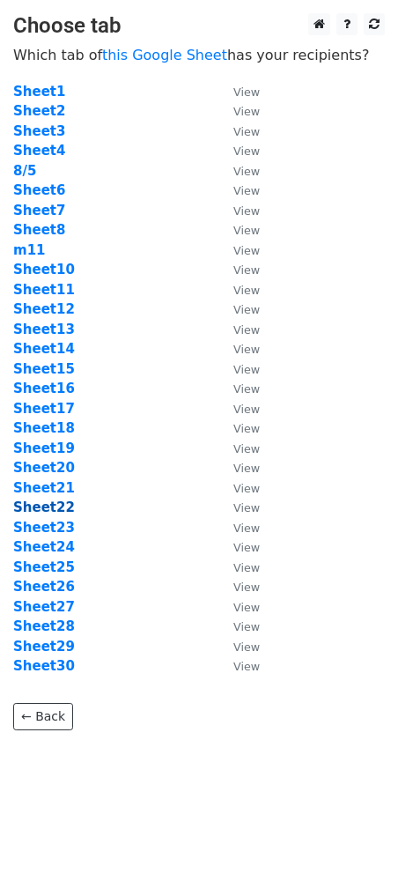
click at [40, 512] on strong "Sheet22" at bounding box center [44, 507] width 62 height 16
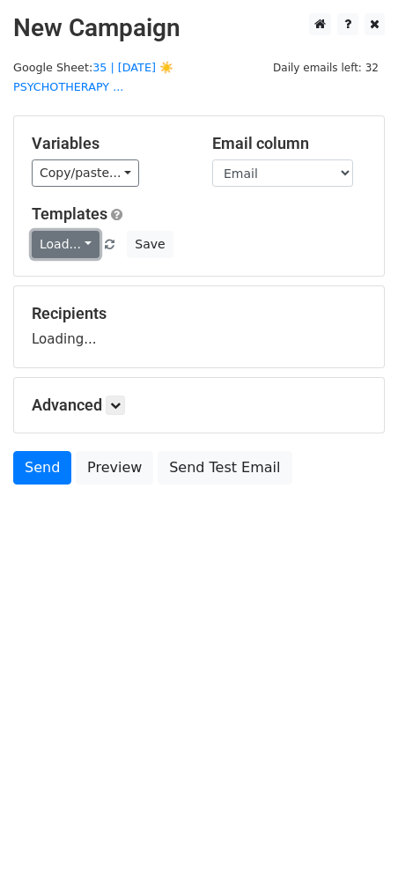
click at [73, 231] on link "Load..." at bounding box center [66, 244] width 68 height 27
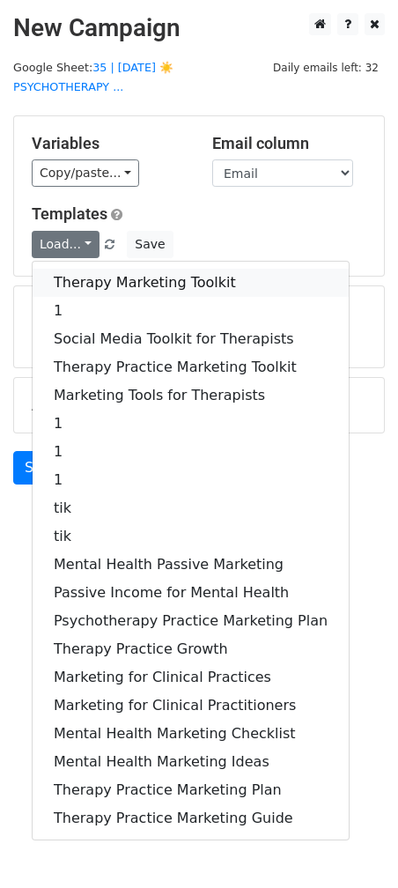
click at [74, 269] on link "Therapy Marketing Toolkit" at bounding box center [191, 283] width 316 height 28
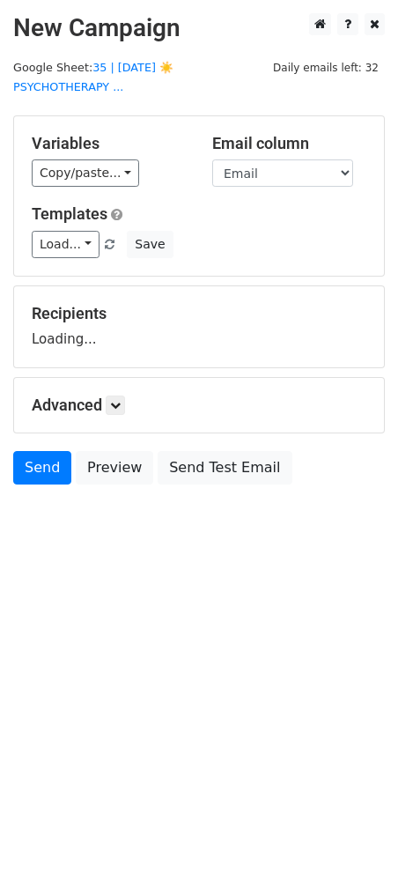
click at [122, 398] on div "Advanced Tracking Track Opens UTM Codes Track Clicks Filters Only include sprea…" at bounding box center [199, 405] width 370 height 55
drag, startPoint x: 122, startPoint y: 390, endPoint x: 134, endPoint y: 407, distance: 20.8
click at [122, 395] on link at bounding box center [115, 404] width 19 height 19
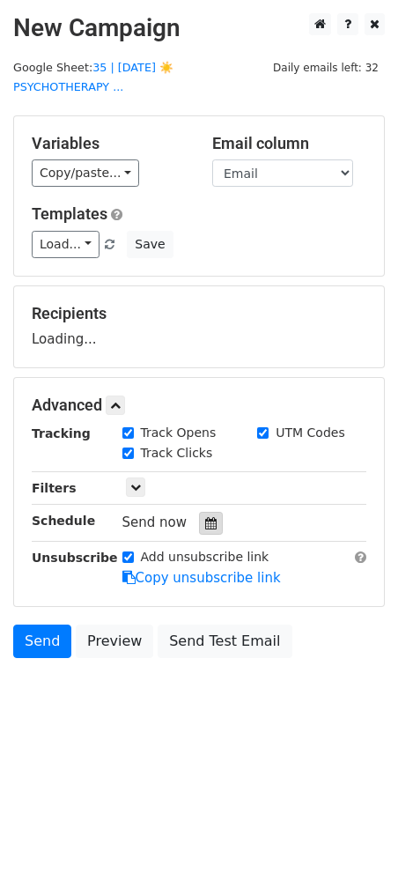
click at [208, 517] on icon at bounding box center [210, 523] width 11 height 12
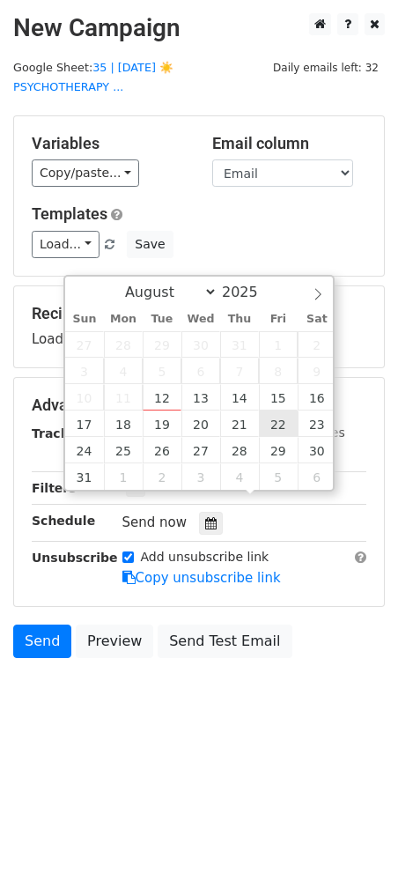
type input "2025-08-22 12:00"
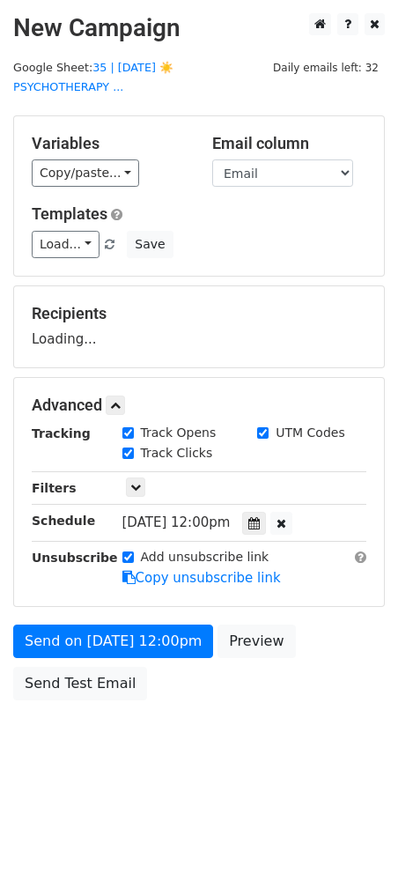
click at [93, 598] on form "Variables Copy/paste... {{Name}} {{Email}} Email column Name Email Templates Lo…" at bounding box center [199, 412] width 372 height 594
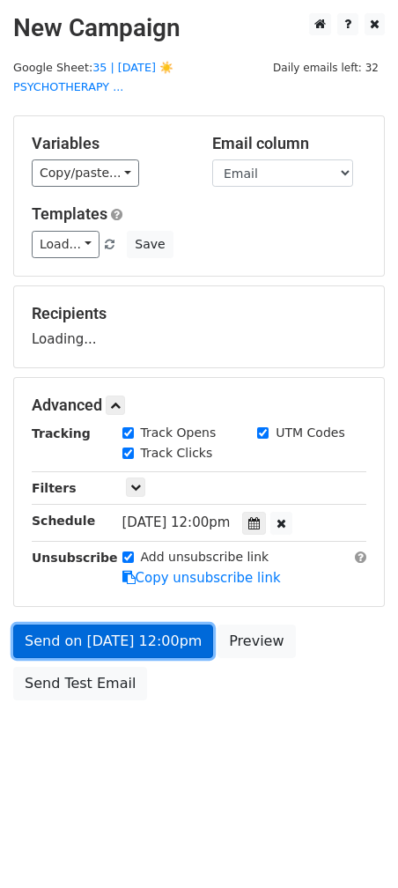
click at [92, 624] on link "Send on Aug 22 at 12:00pm" at bounding box center [113, 640] width 200 height 33
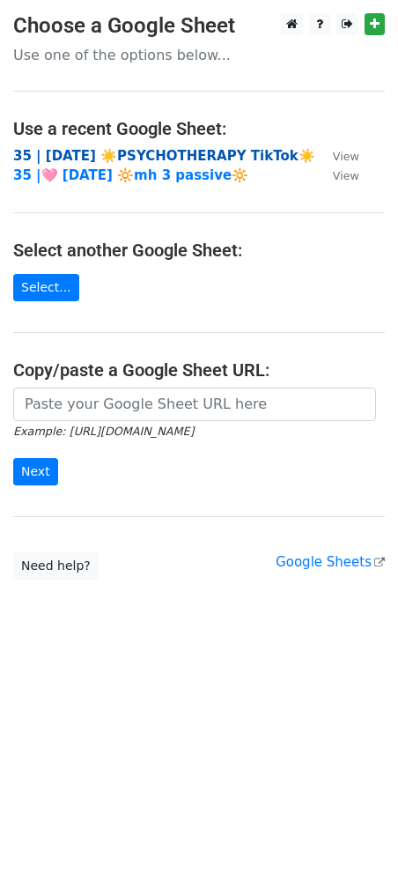
click at [132, 151] on strong "35 | AUG 5 ☀️PSYCHOTHERAPY TikTok☀️" at bounding box center [164, 156] width 302 height 16
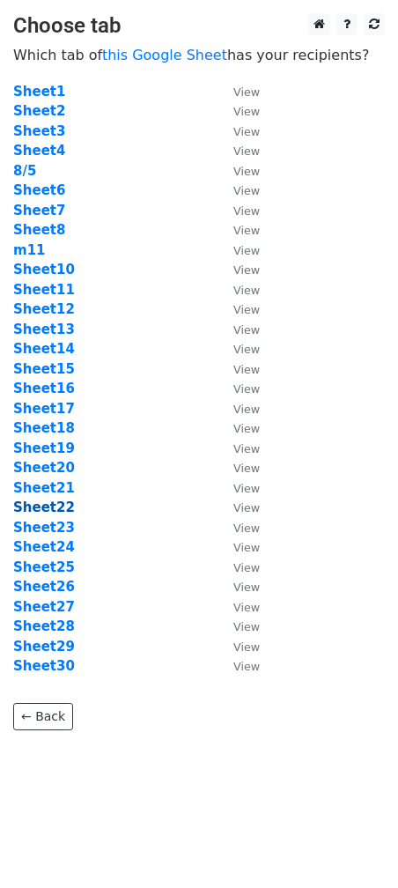
click at [58, 507] on strong "Sheet22" at bounding box center [44, 507] width 62 height 16
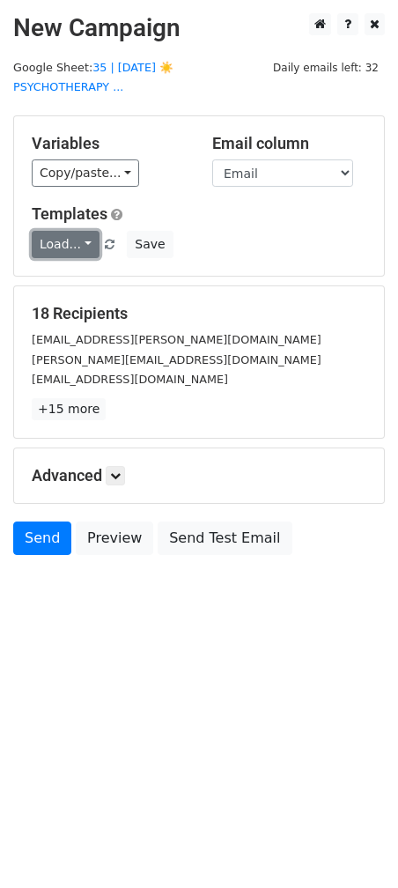
click at [65, 231] on link "Load..." at bounding box center [66, 244] width 68 height 27
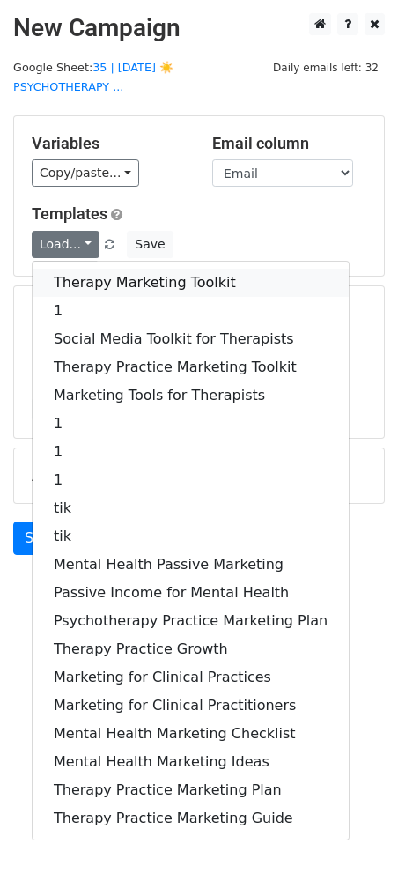
click at [65, 269] on link "Therapy Marketing Toolkit" at bounding box center [191, 283] width 316 height 28
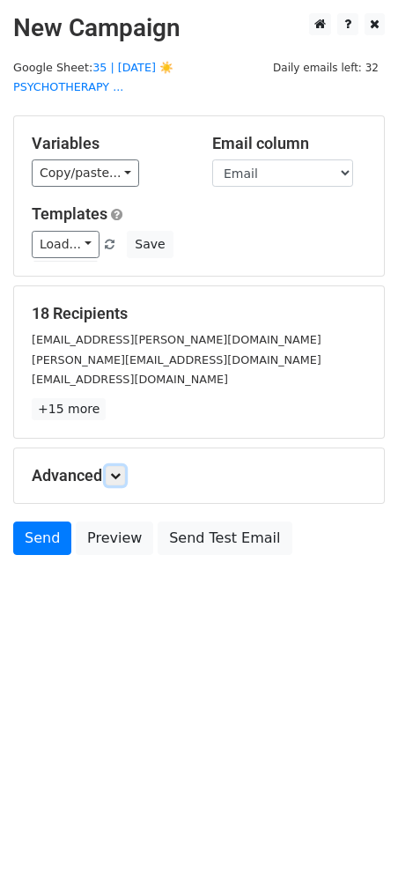
drag, startPoint x: 118, startPoint y: 449, endPoint x: 160, endPoint y: 501, distance: 67.0
click at [118, 470] on icon at bounding box center [115, 475] width 11 height 11
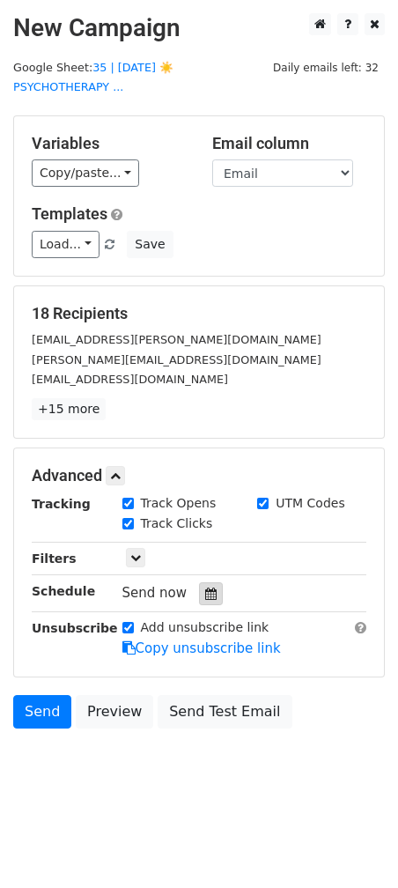
click at [199, 582] on div at bounding box center [211, 593] width 24 height 23
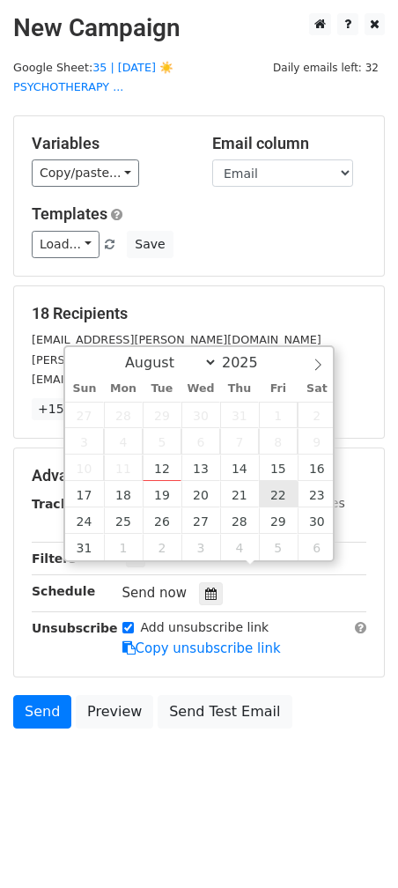
type input "[DATE] 12:00"
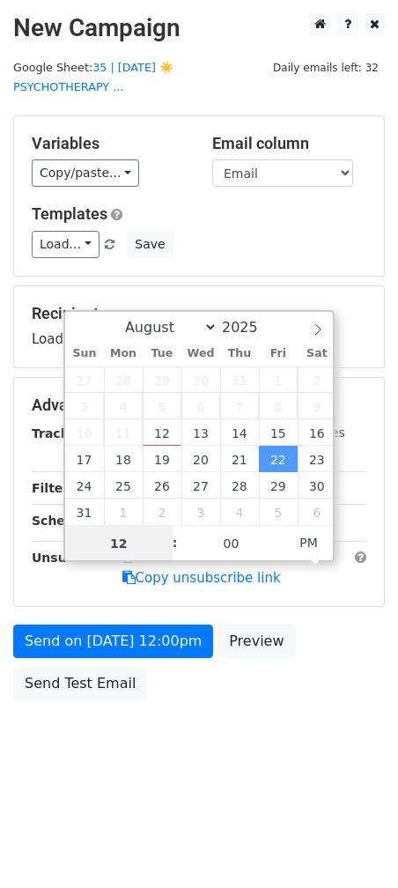
type input "1"
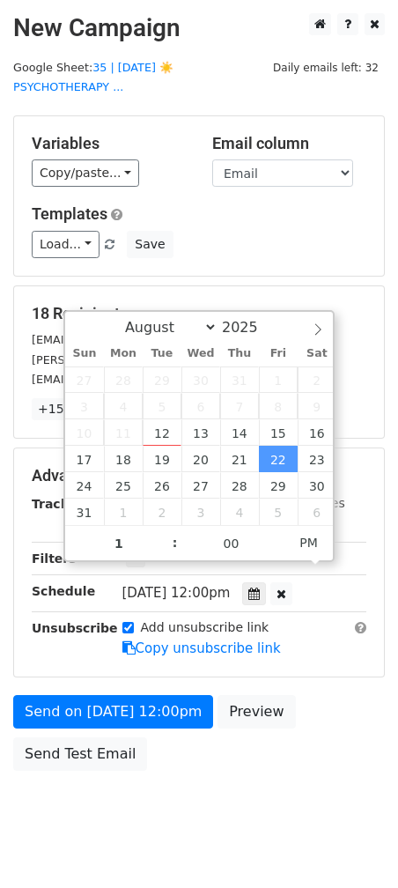
type input "2025-08-22 13:00"
click at [145, 638] on div "Advanced Tracking Track Opens UTM Codes Track Clicks Filters Only include sprea…" at bounding box center [199, 562] width 370 height 228
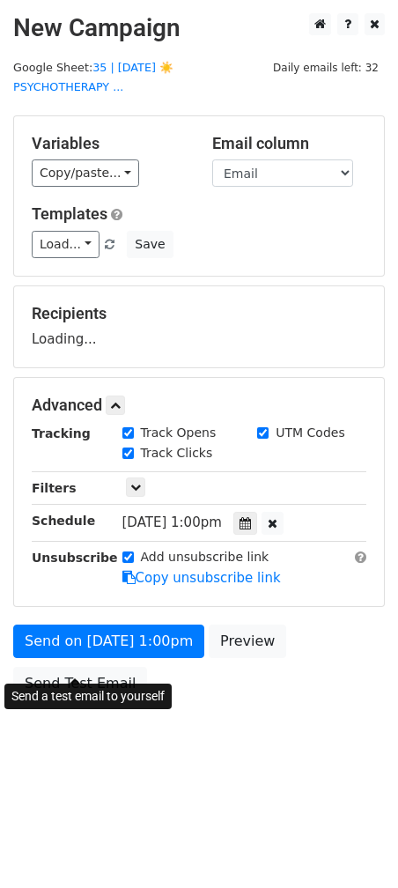
click at [126, 671] on form "Variables Copy/paste... {{Name}} {{Email}} Email column Name Email Templates Lo…" at bounding box center [199, 412] width 372 height 594
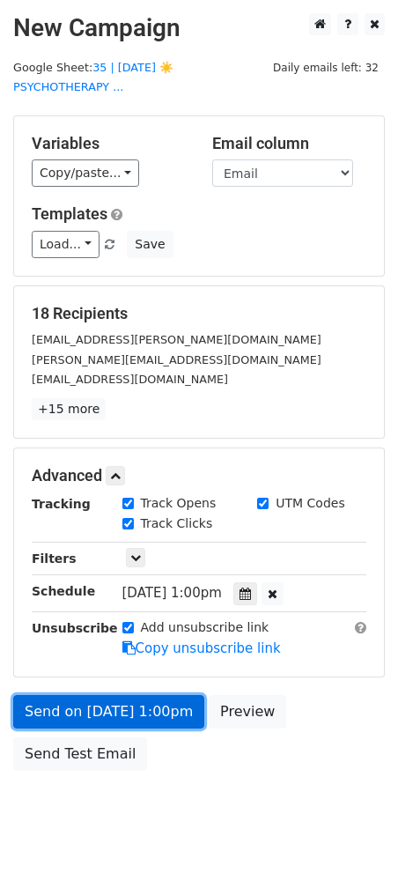
click at [76, 701] on link "Send on Aug 22 at 1:00pm" at bounding box center [108, 711] width 191 height 33
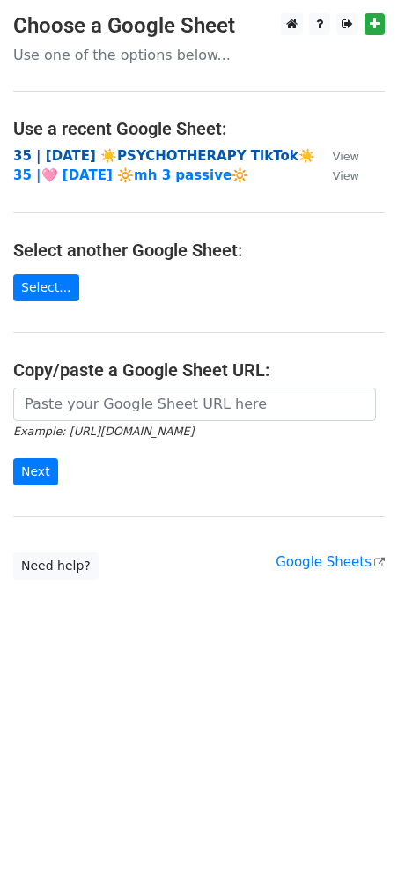
click at [156, 152] on strong "35 | [DATE] ☀️PSYCHOTHERAPY TikTok☀️" at bounding box center [164, 156] width 302 height 16
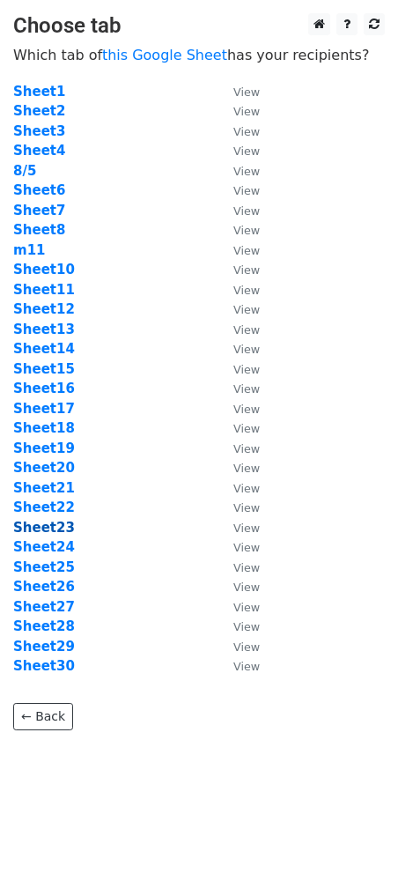
click at [55, 529] on strong "Sheet23" at bounding box center [44, 528] width 62 height 16
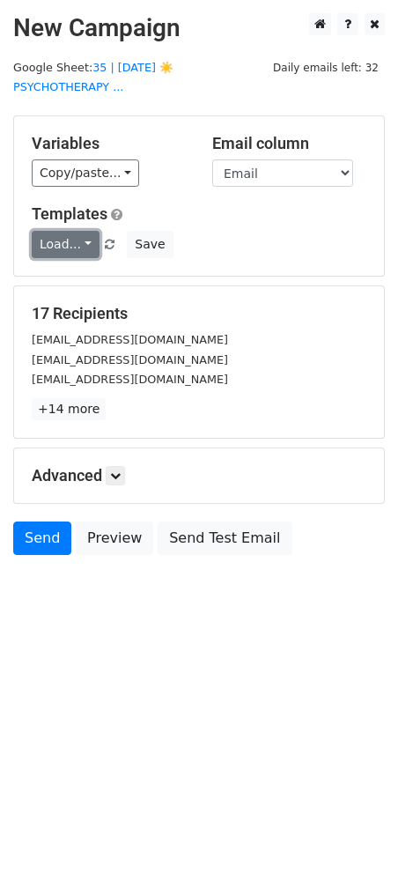
click at [74, 231] on link "Load..." at bounding box center [66, 244] width 68 height 27
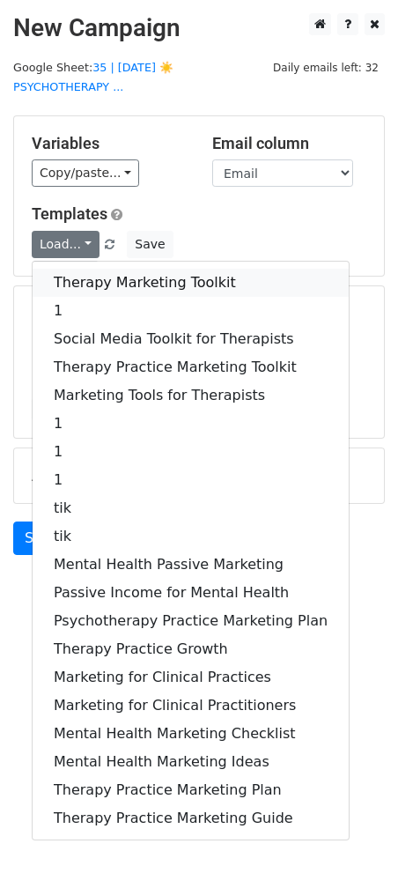
click at [80, 269] on link "Therapy Marketing Toolkit" at bounding box center [191, 283] width 316 height 28
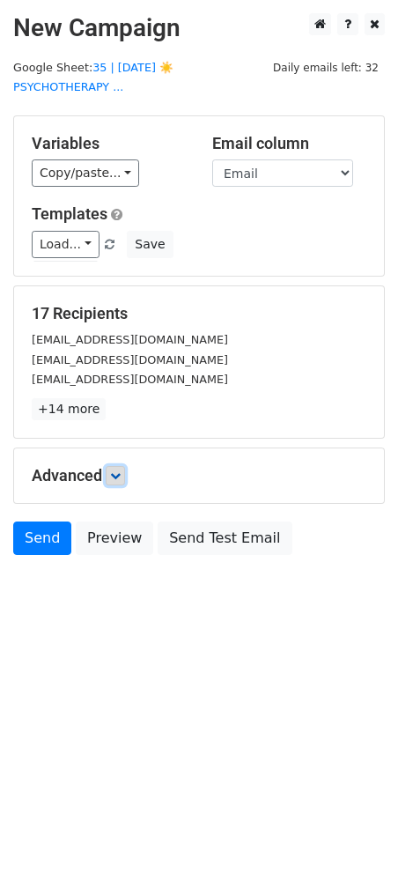
click at [125, 466] on link at bounding box center [115, 475] width 19 height 19
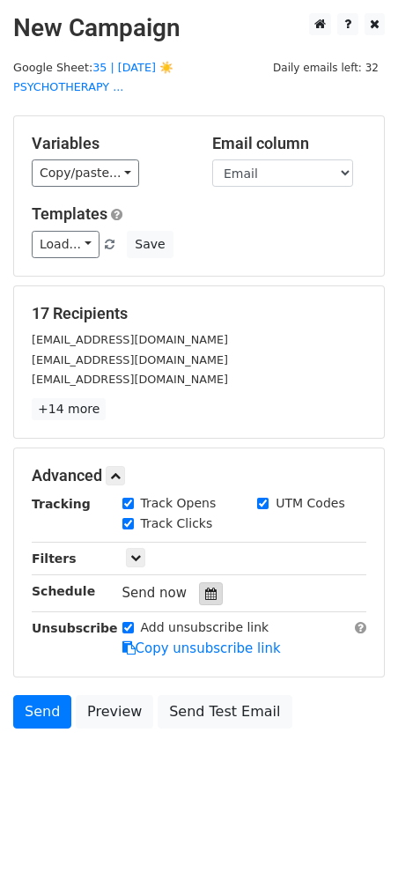
click at [205, 587] on icon at bounding box center [210, 593] width 11 height 12
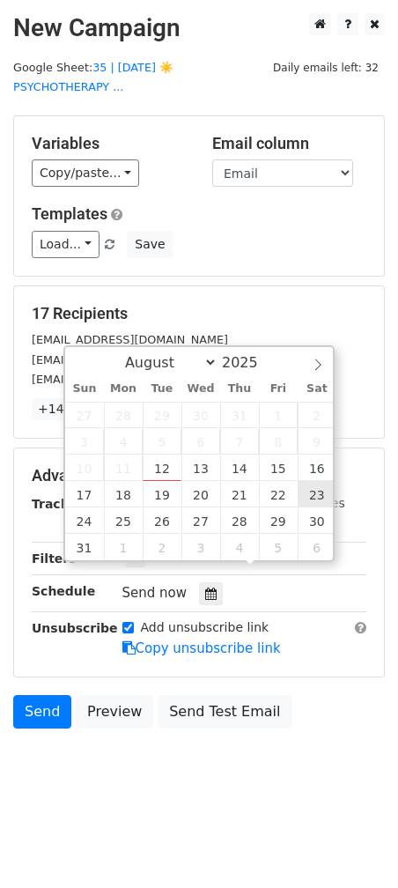
type input "2025-08-23 12:00"
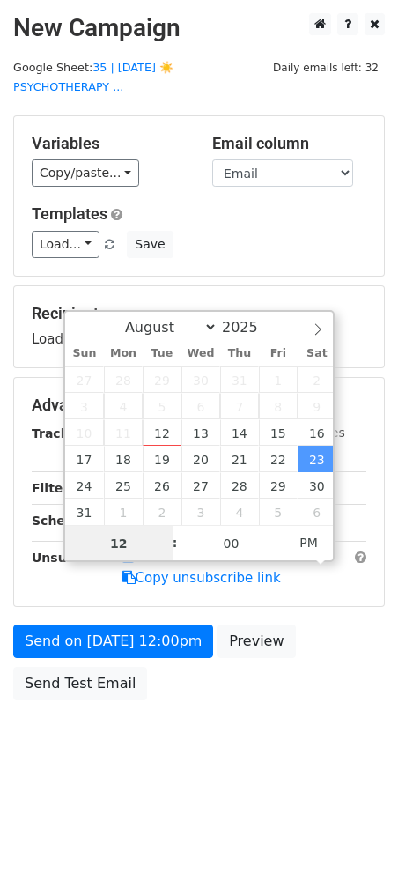
type input "3"
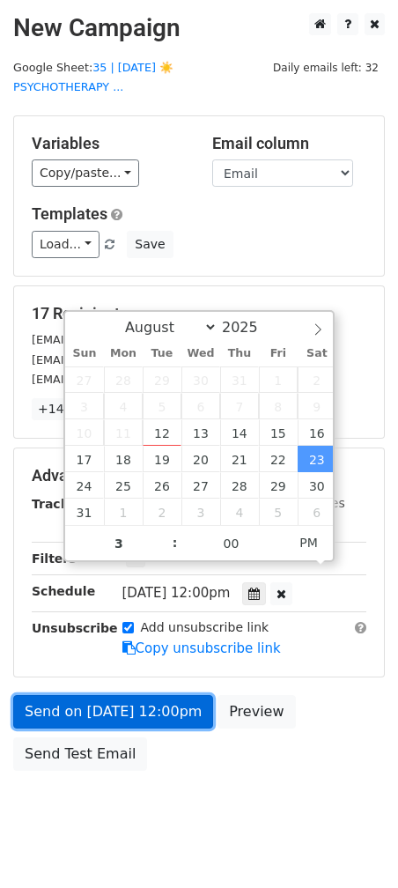
type input "2025-08-23 15:00"
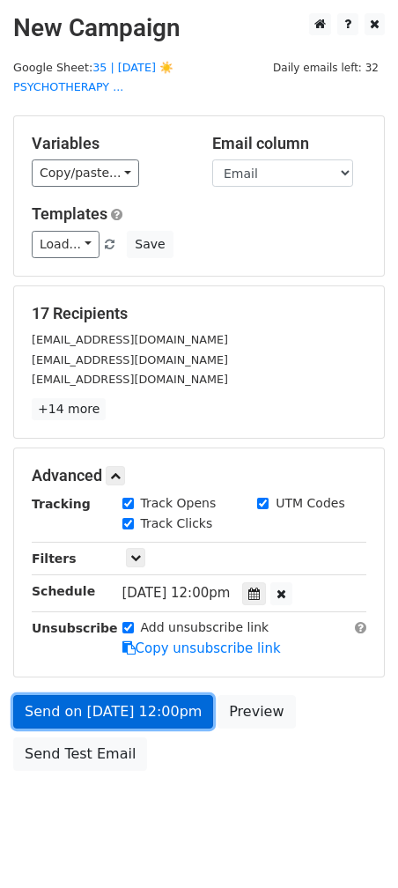
click at [127, 695] on link "Send on Aug 23 at 12:00pm" at bounding box center [113, 711] width 200 height 33
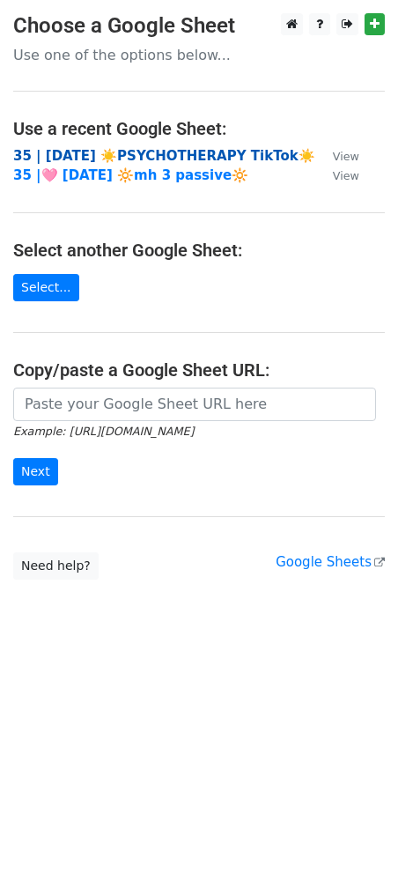
click at [155, 151] on strong "35 | AUG 5 ☀️PSYCHOTHERAPY TikTok☀️" at bounding box center [164, 156] width 302 height 16
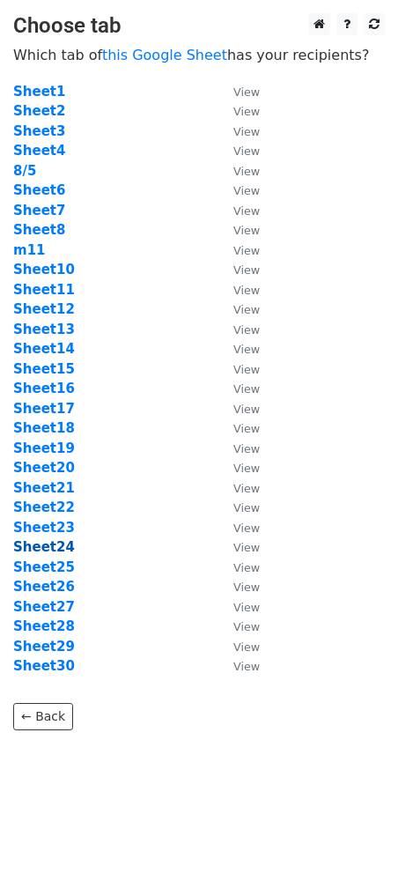
click at [60, 550] on strong "Sheet24" at bounding box center [44, 547] width 62 height 16
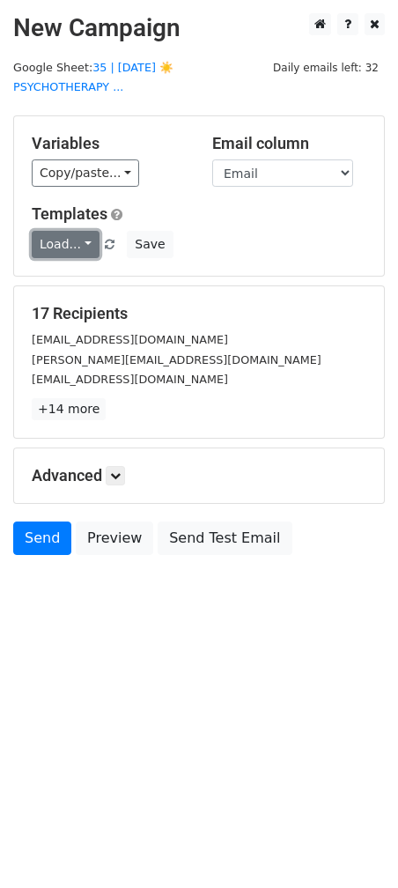
click at [70, 231] on link "Load..." at bounding box center [66, 244] width 68 height 27
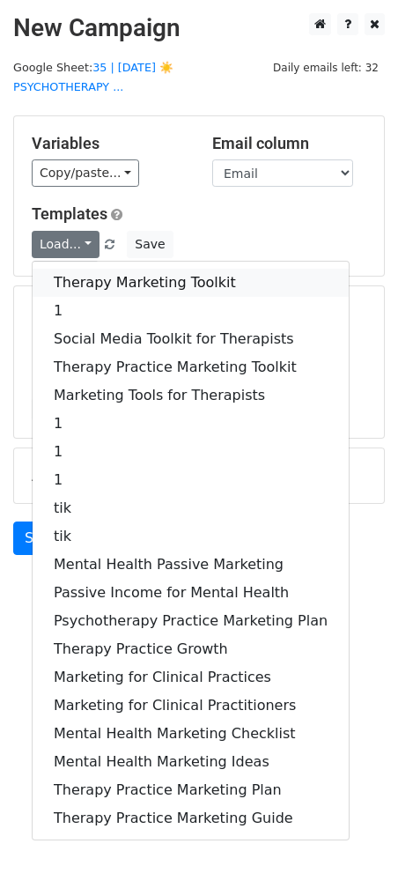
click at [73, 269] on link "Therapy Marketing Toolkit" at bounding box center [191, 283] width 316 height 28
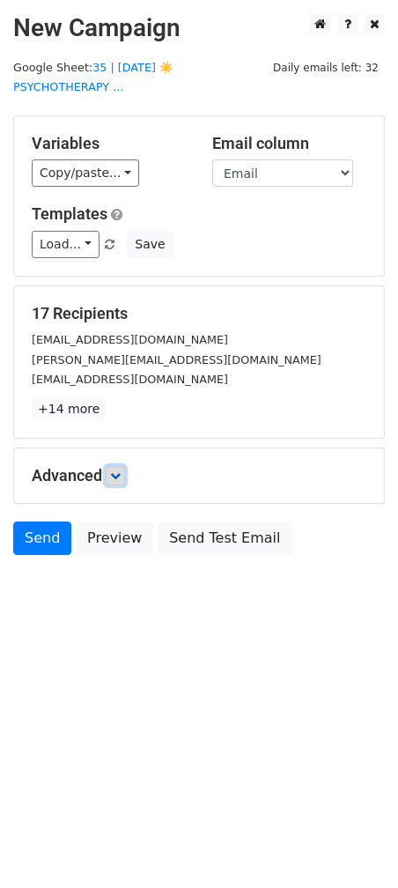
click at [123, 466] on link at bounding box center [115, 475] width 19 height 19
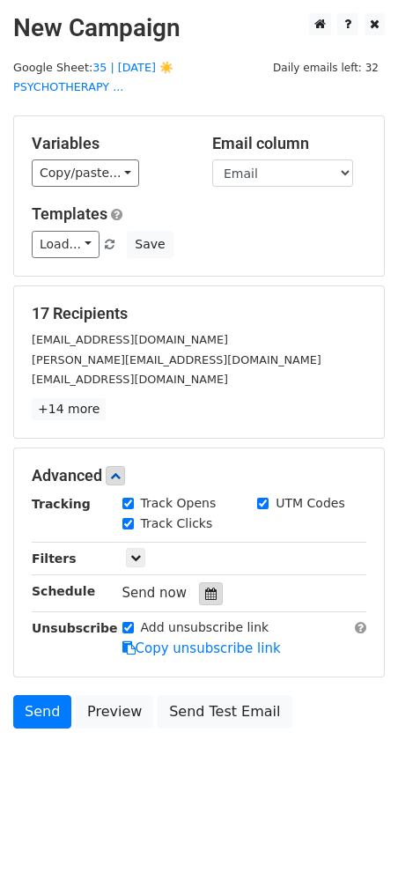
click at [209, 582] on div at bounding box center [211, 593] width 24 height 23
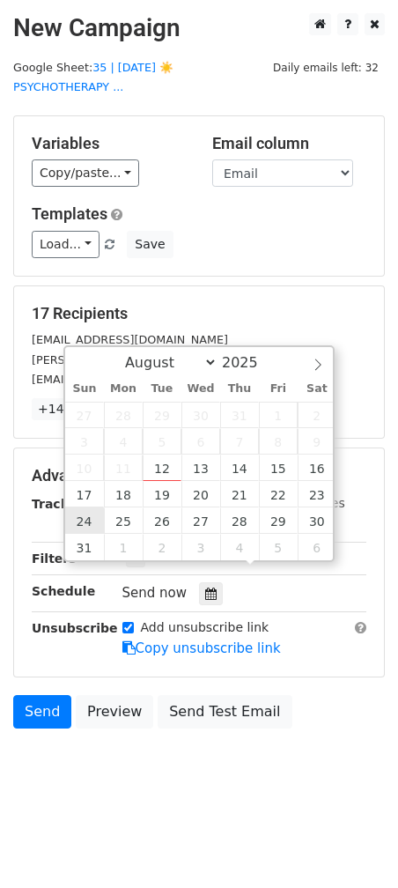
type input "[DATE] 12:00"
drag, startPoint x: 85, startPoint y: 528, endPoint x: 91, endPoint y: 616, distance: 88.3
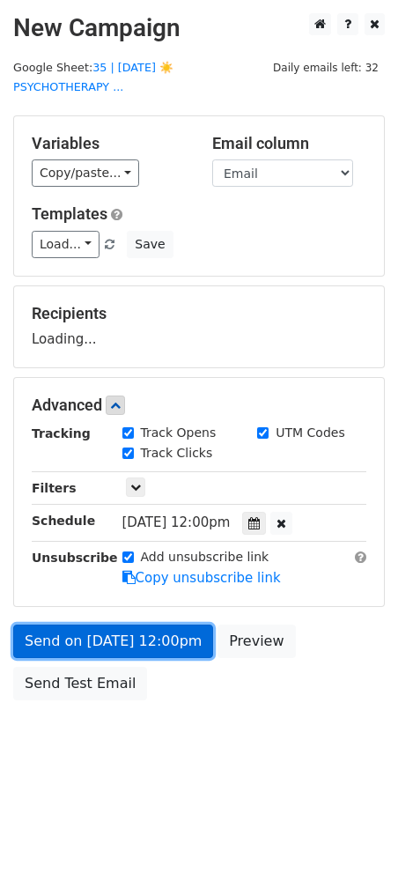
click at [110, 631] on form "Variables Copy/paste... {{Name}} {{Email}} Email column Name Email Templates Lo…" at bounding box center [199, 412] width 372 height 594
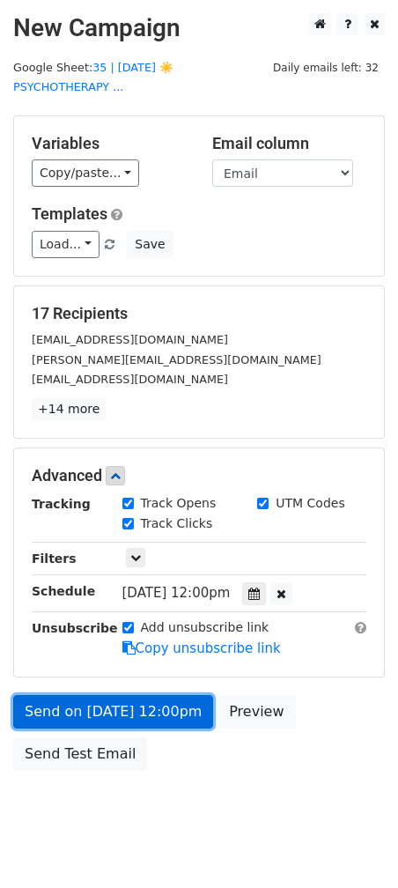
click at [141, 695] on link "Send on [DATE] 12:00pm" at bounding box center [113, 711] width 200 height 33
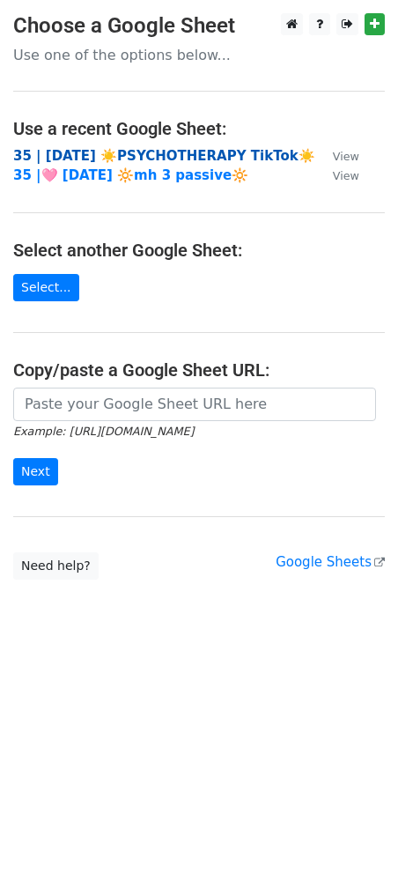
click at [113, 159] on strong "35 | AUG 5 ☀️PSYCHOTHERAPY TikTok☀️" at bounding box center [164, 156] width 302 height 16
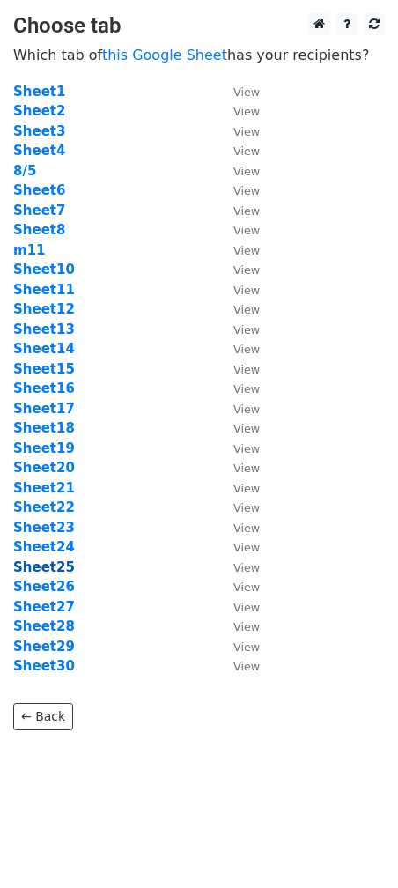
click at [61, 565] on strong "Sheet25" at bounding box center [44, 567] width 62 height 16
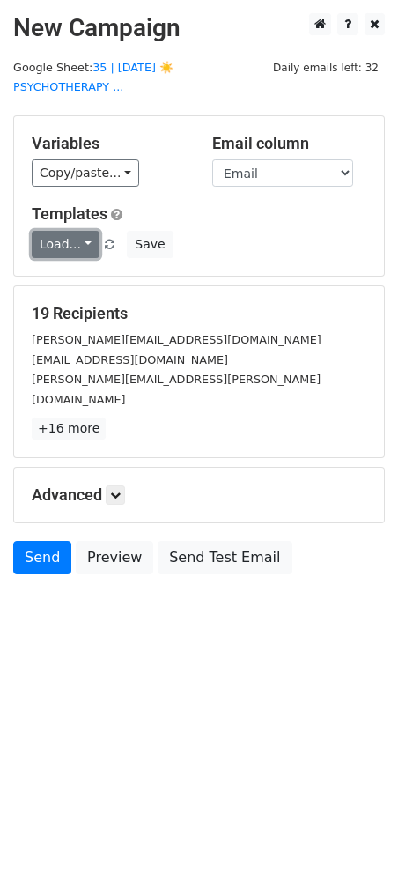
click at [57, 231] on link "Load..." at bounding box center [66, 244] width 68 height 27
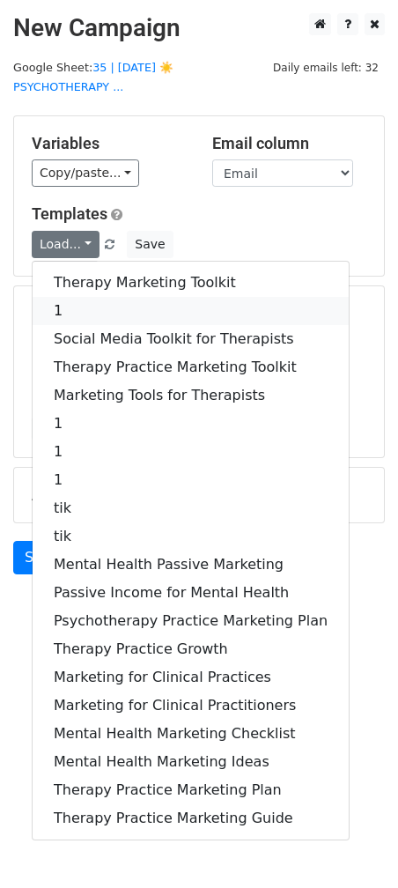
click at [67, 297] on link "1" at bounding box center [191, 311] width 316 height 28
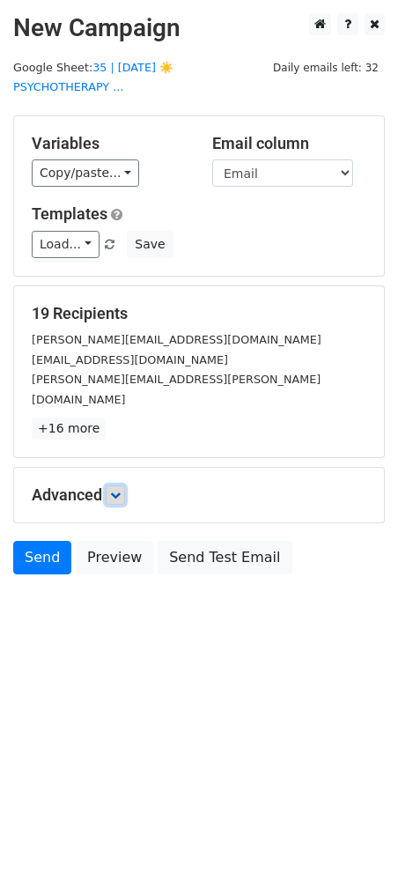
click at [121, 490] on icon at bounding box center [115, 495] width 11 height 11
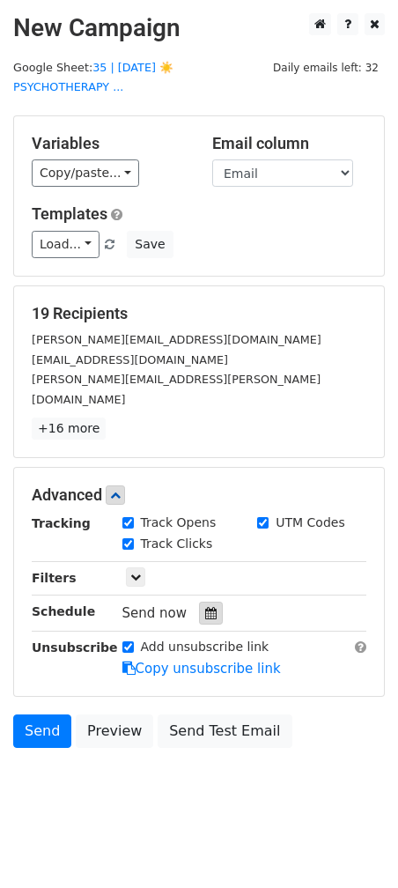
click at [208, 602] on div at bounding box center [211, 613] width 24 height 23
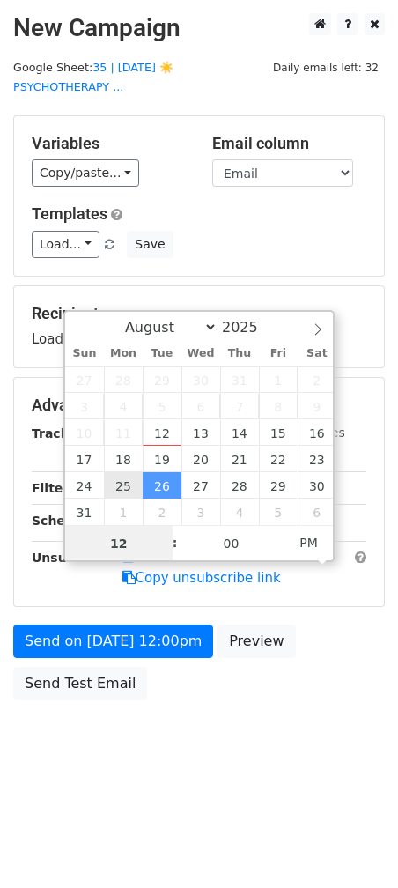
type input "2025-08-25 12:00"
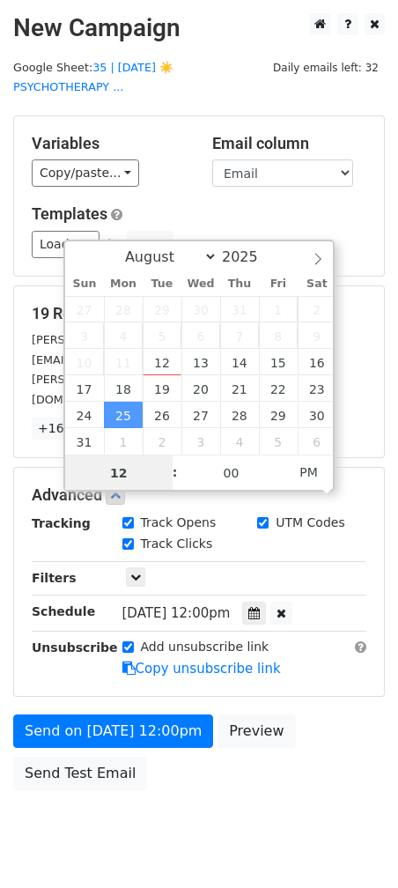
type input "1"
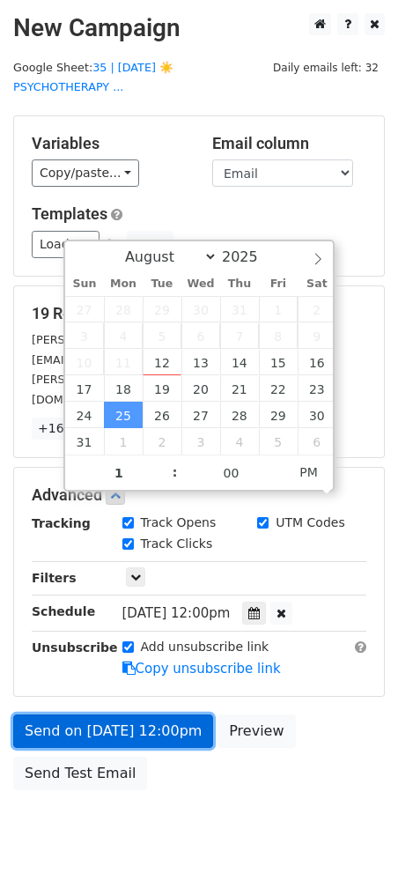
type input "2025-08-25 13:00"
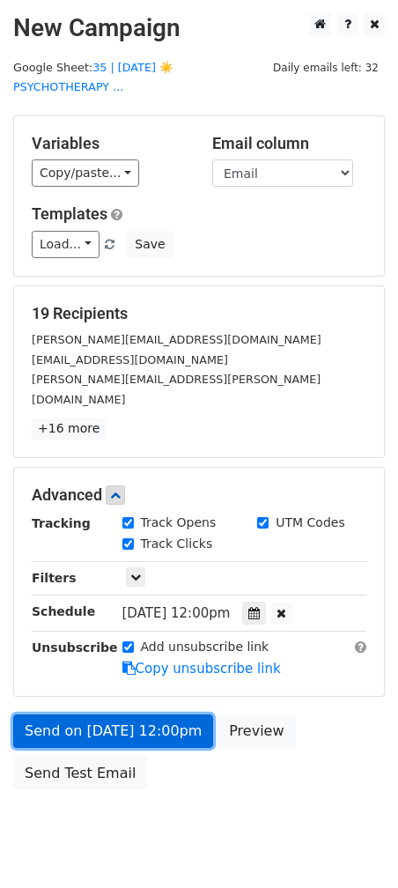
click at [119, 714] on link "Send on Aug 25 at 12:00pm" at bounding box center [113, 730] width 200 height 33
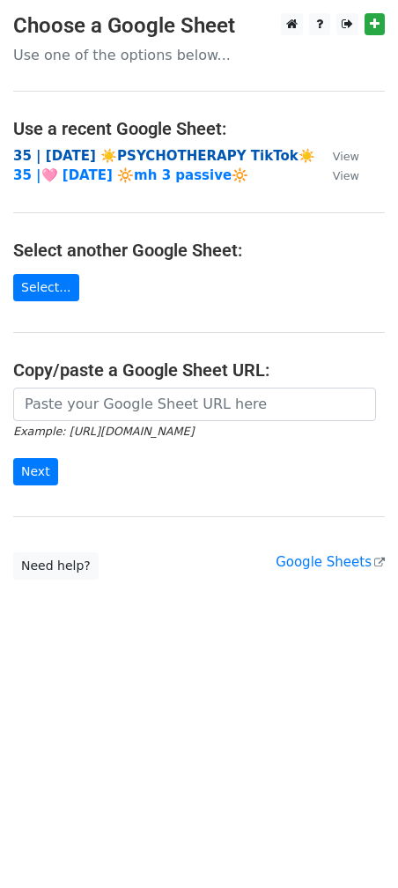
click at [165, 151] on strong "35 | AUG 5 ☀️PSYCHOTHERAPY TikTok☀️" at bounding box center [164, 156] width 302 height 16
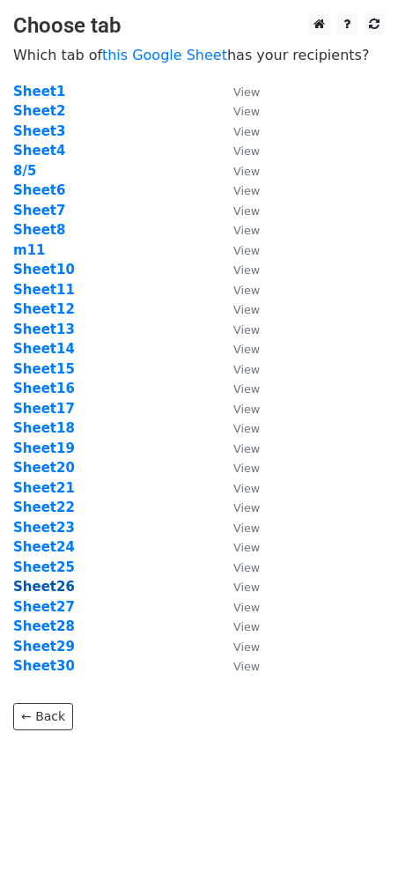
click at [61, 586] on strong "Sheet26" at bounding box center [44, 587] width 62 height 16
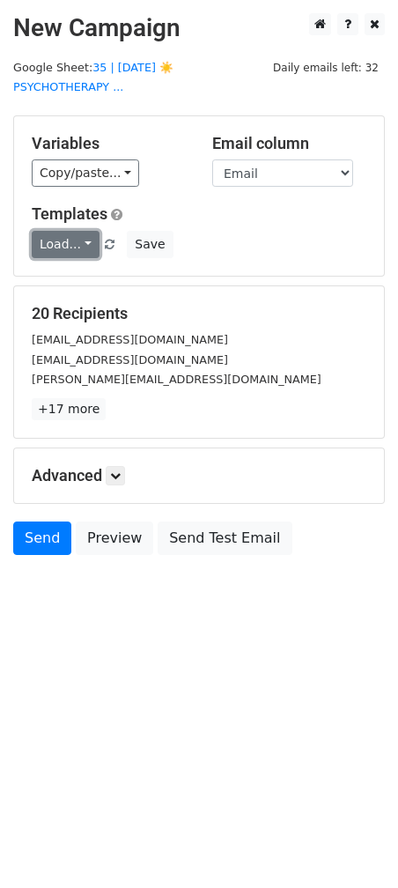
click at [52, 231] on link "Load..." at bounding box center [66, 244] width 68 height 27
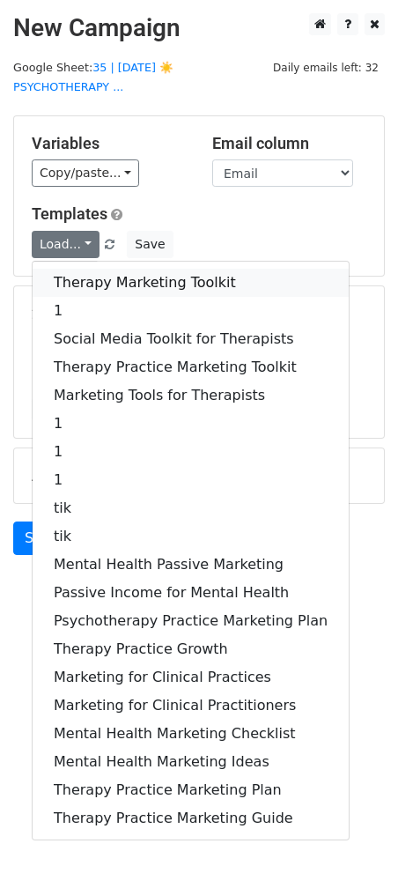
drag, startPoint x: 70, startPoint y: 268, endPoint x: 70, endPoint y: 278, distance: 10.6
click at [70, 269] on link "Therapy Marketing Toolkit" at bounding box center [191, 283] width 316 height 28
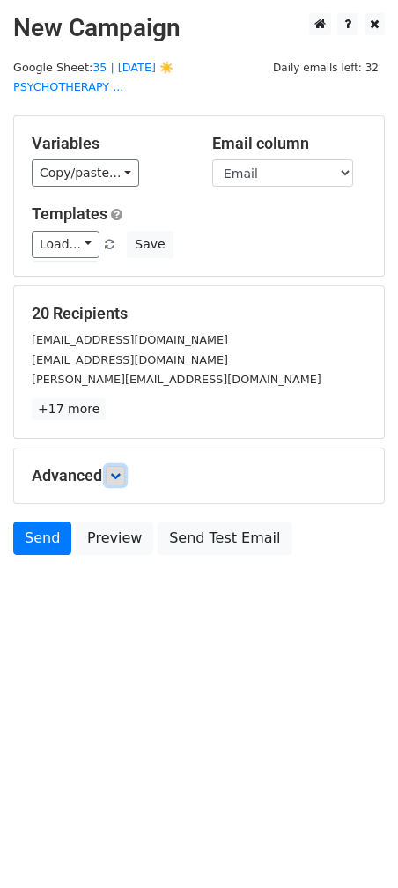
click at [118, 470] on icon at bounding box center [115, 475] width 11 height 11
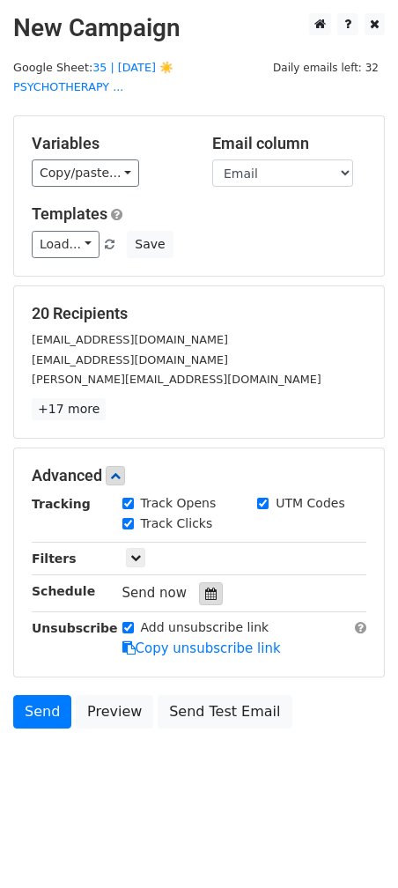
click at [205, 587] on icon at bounding box center [210, 593] width 11 height 12
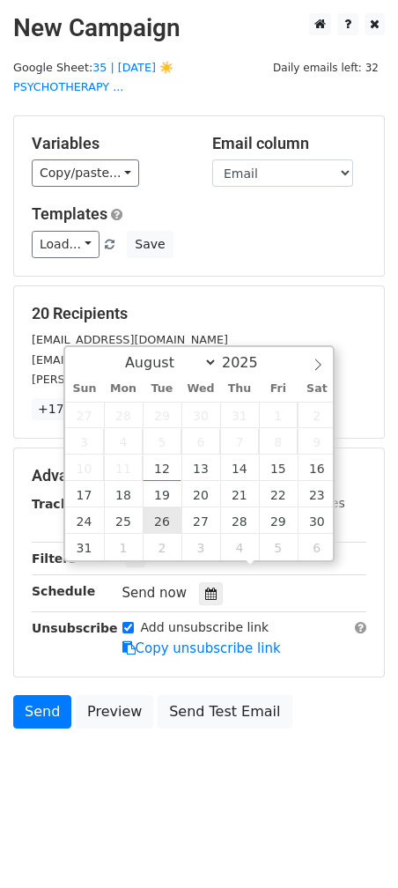
type input "[DATE] 12:00"
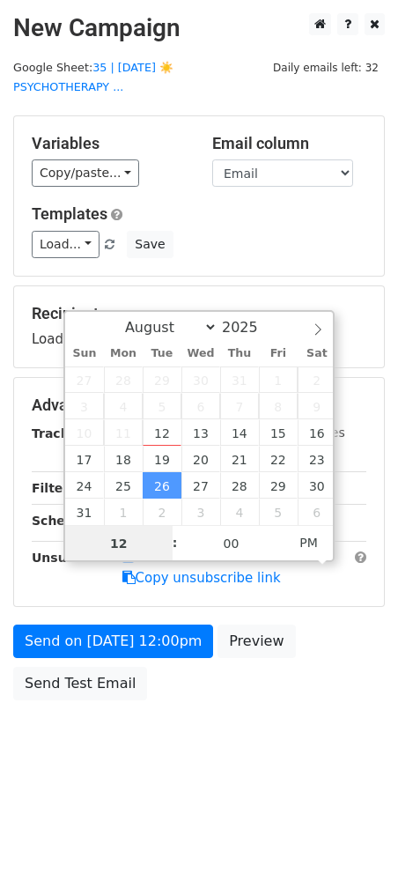
type input "2"
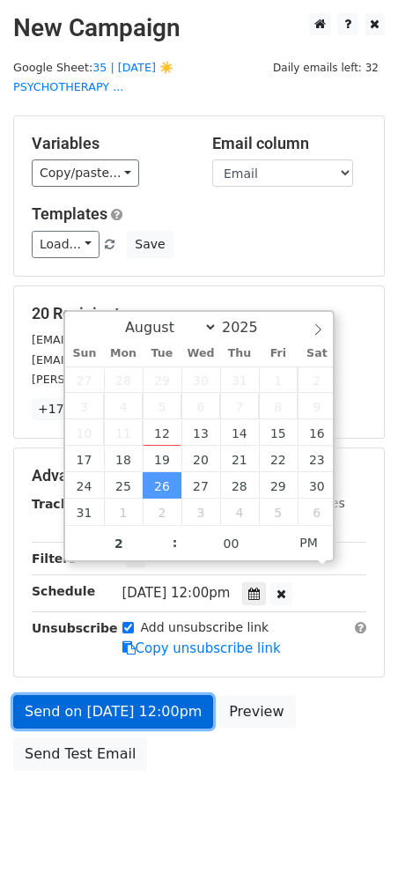
type input "2025-08-26 14:00"
click at [118, 695] on link "Send on Aug 26 at 12:00pm" at bounding box center [113, 711] width 200 height 33
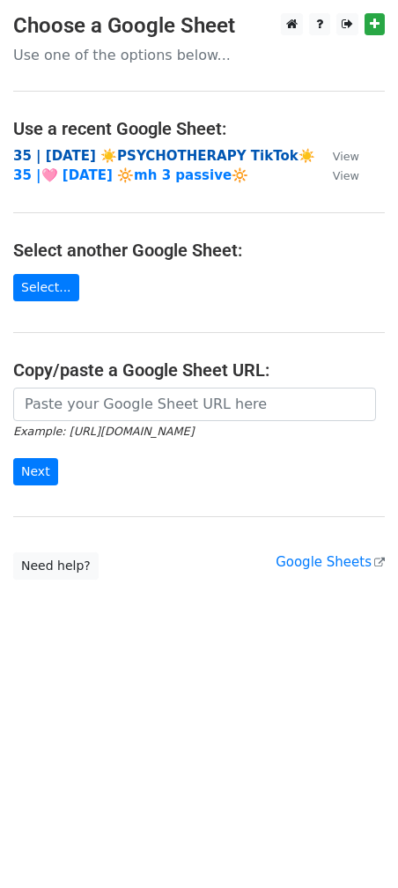
click at [146, 154] on strong "35 | AUG 5 ☀️PSYCHOTHERAPY TikTok☀️" at bounding box center [164, 156] width 302 height 16
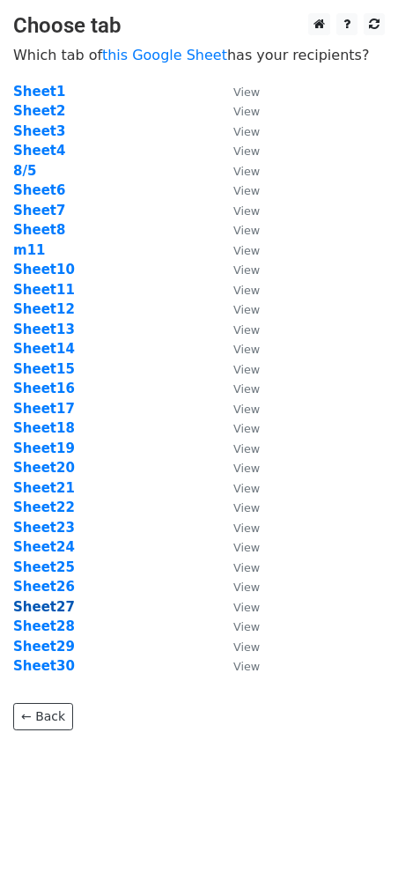
click at [48, 610] on strong "Sheet27" at bounding box center [44, 607] width 62 height 16
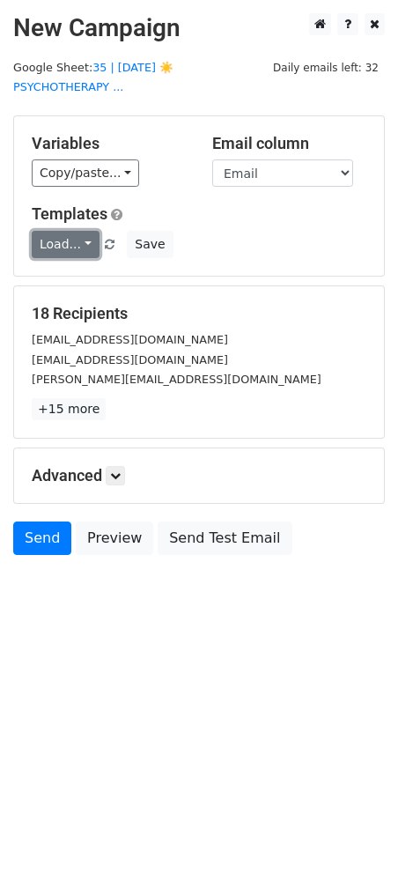
click at [63, 233] on link "Load..." at bounding box center [66, 244] width 68 height 27
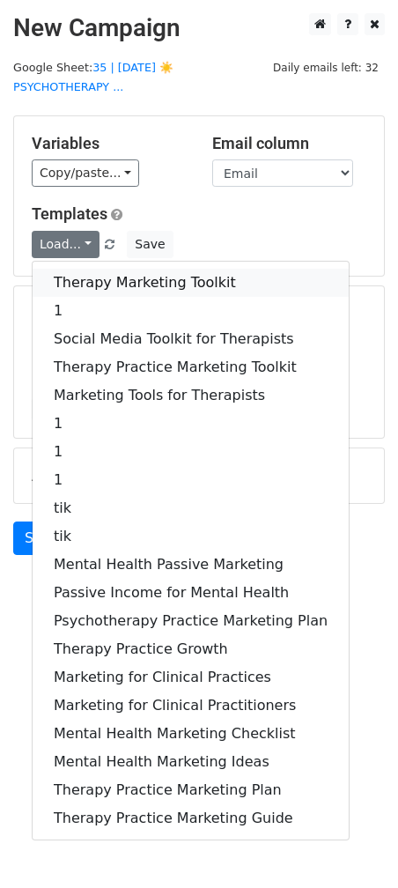
click at [63, 269] on link "Therapy Marketing Toolkit" at bounding box center [191, 283] width 316 height 28
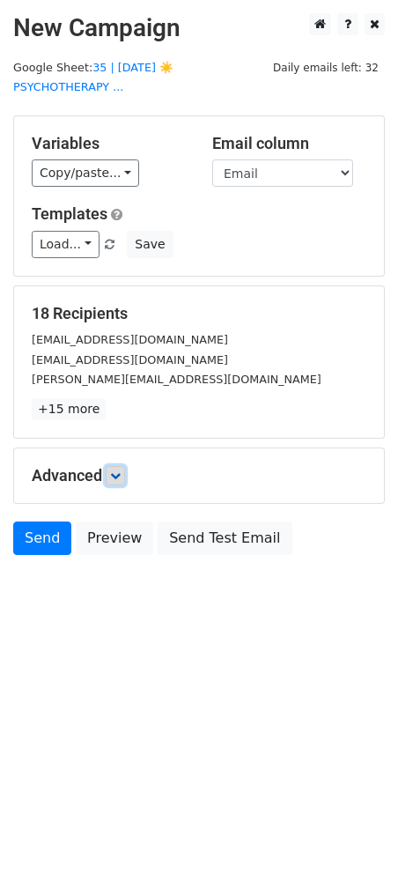
click at [121, 470] on icon at bounding box center [115, 475] width 11 height 11
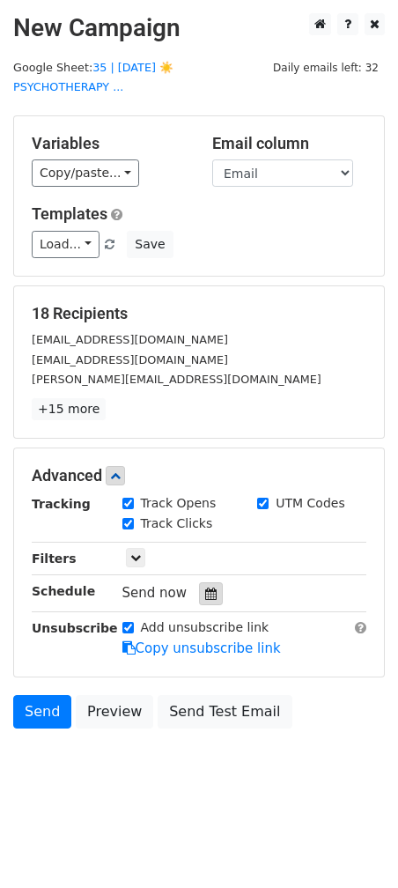
click at [213, 582] on div at bounding box center [211, 593] width 24 height 23
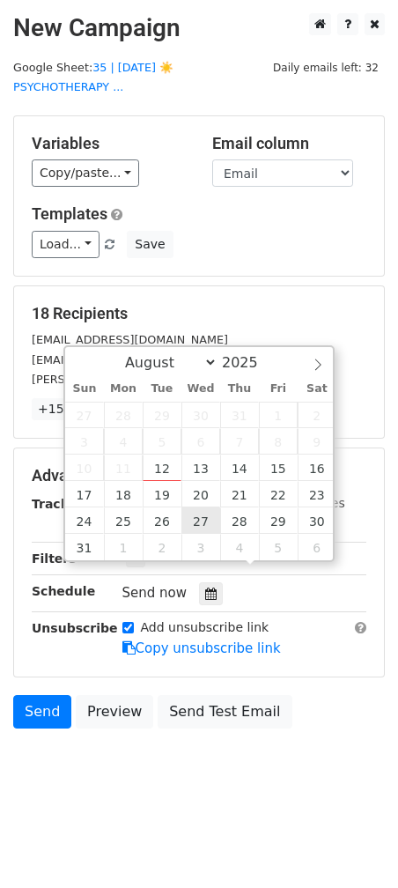
type input "[DATE] 12:00"
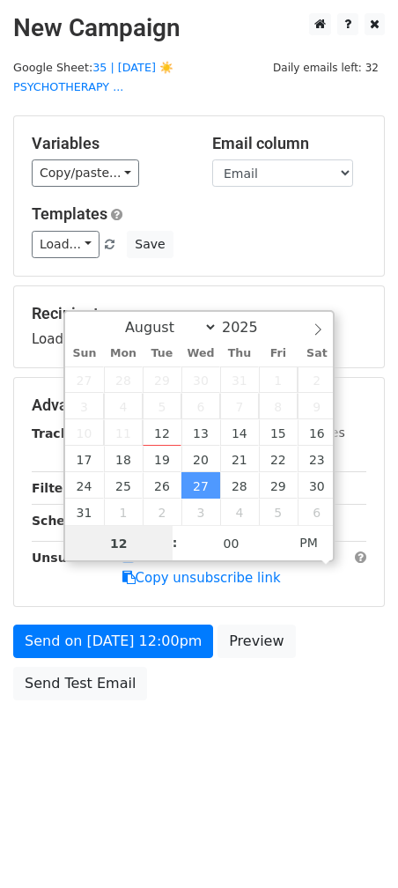
type input "2"
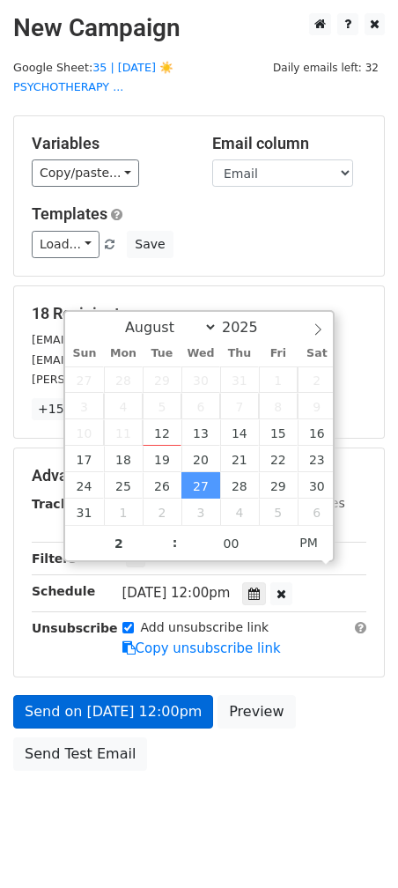
type input "[DATE] 14:00"
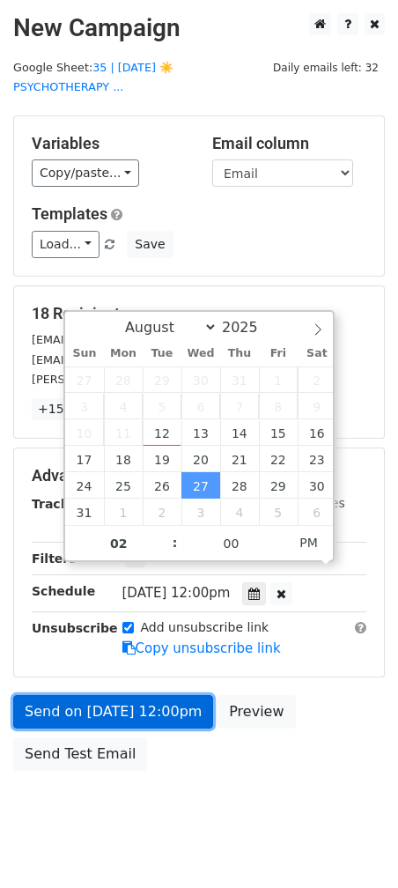
click at [150, 698] on link "Send on [DATE] 12:00pm" at bounding box center [113, 711] width 200 height 33
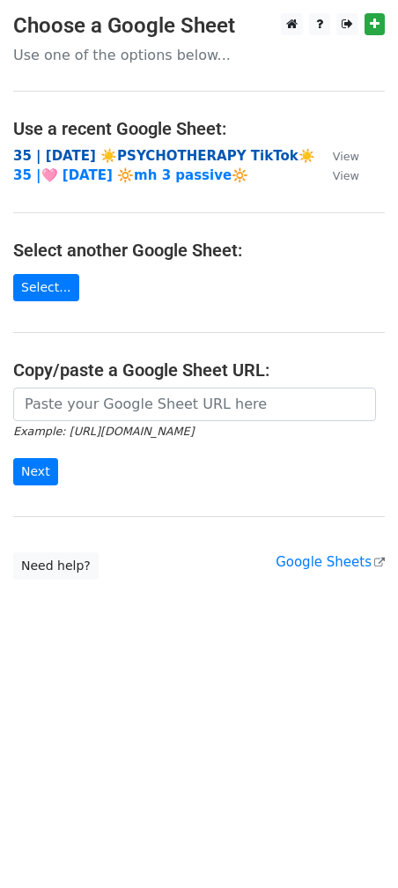
click at [157, 153] on strong "35 | AUG 5 ☀️PSYCHOTHERAPY TikTok☀️" at bounding box center [164, 156] width 302 height 16
